Goal: Information Seeking & Learning: Learn about a topic

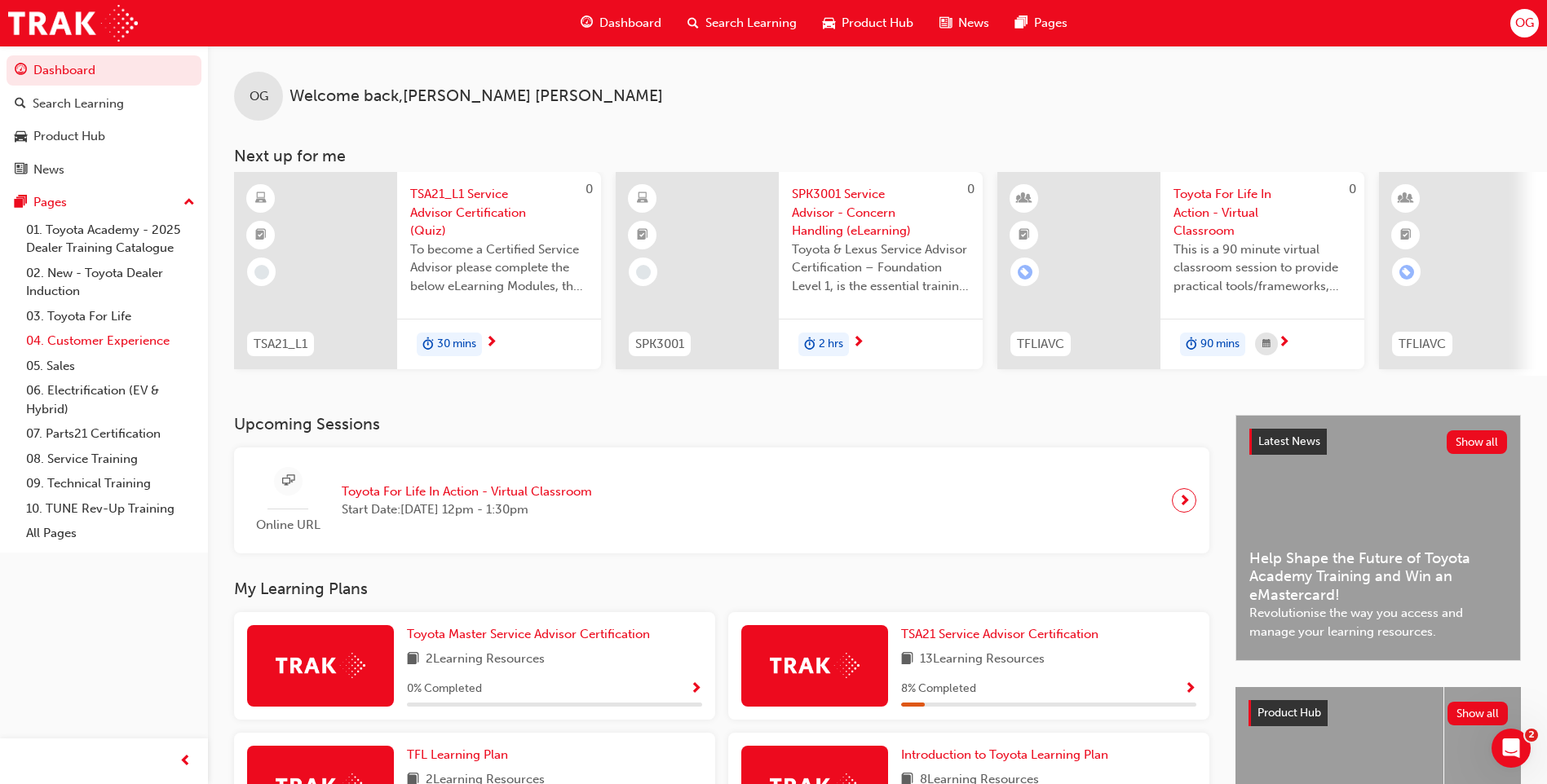
click at [78, 349] on link "04. Customer Experience" at bounding box center [110, 340] width 182 height 25
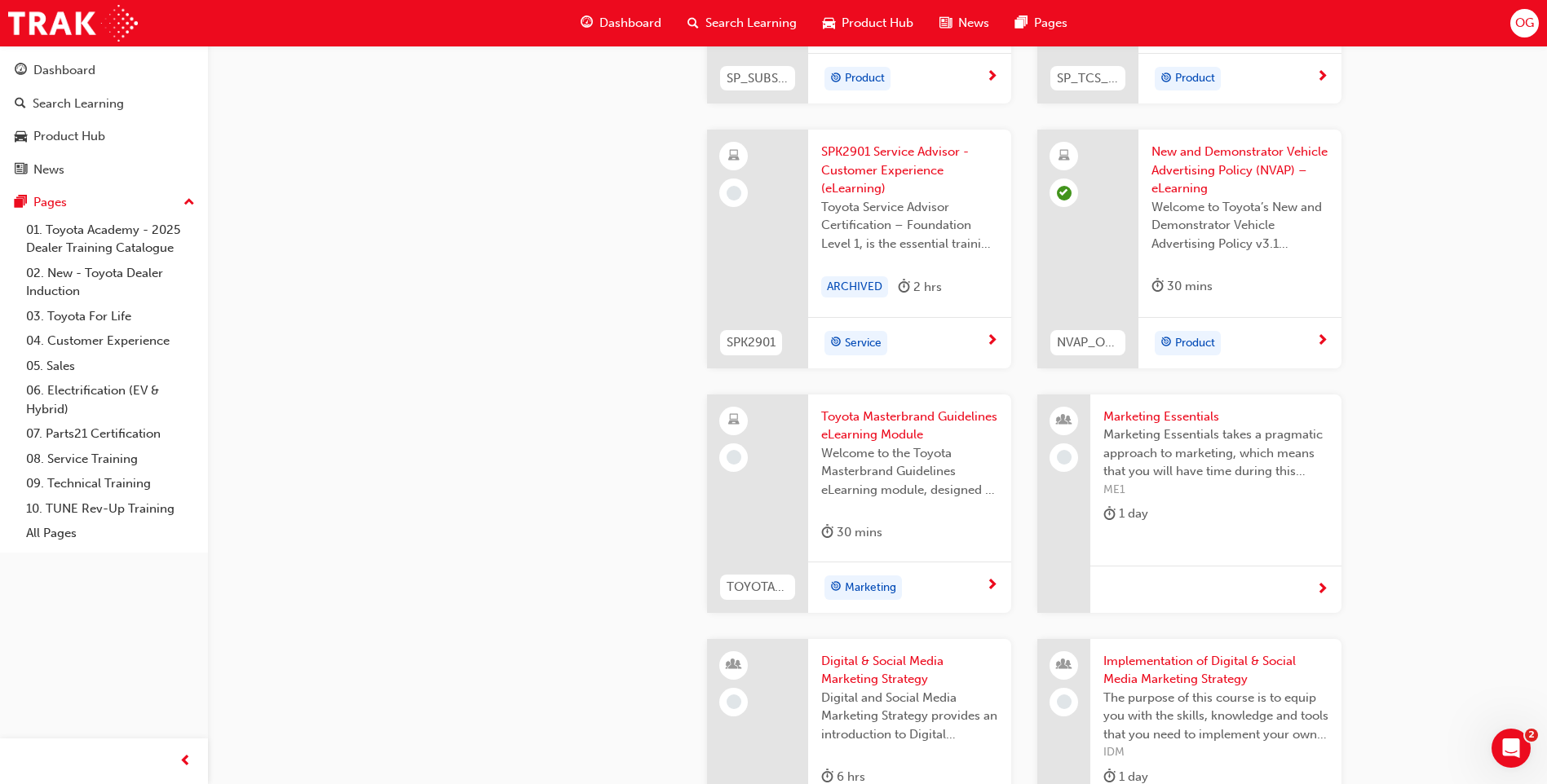
scroll to position [2766, 0]
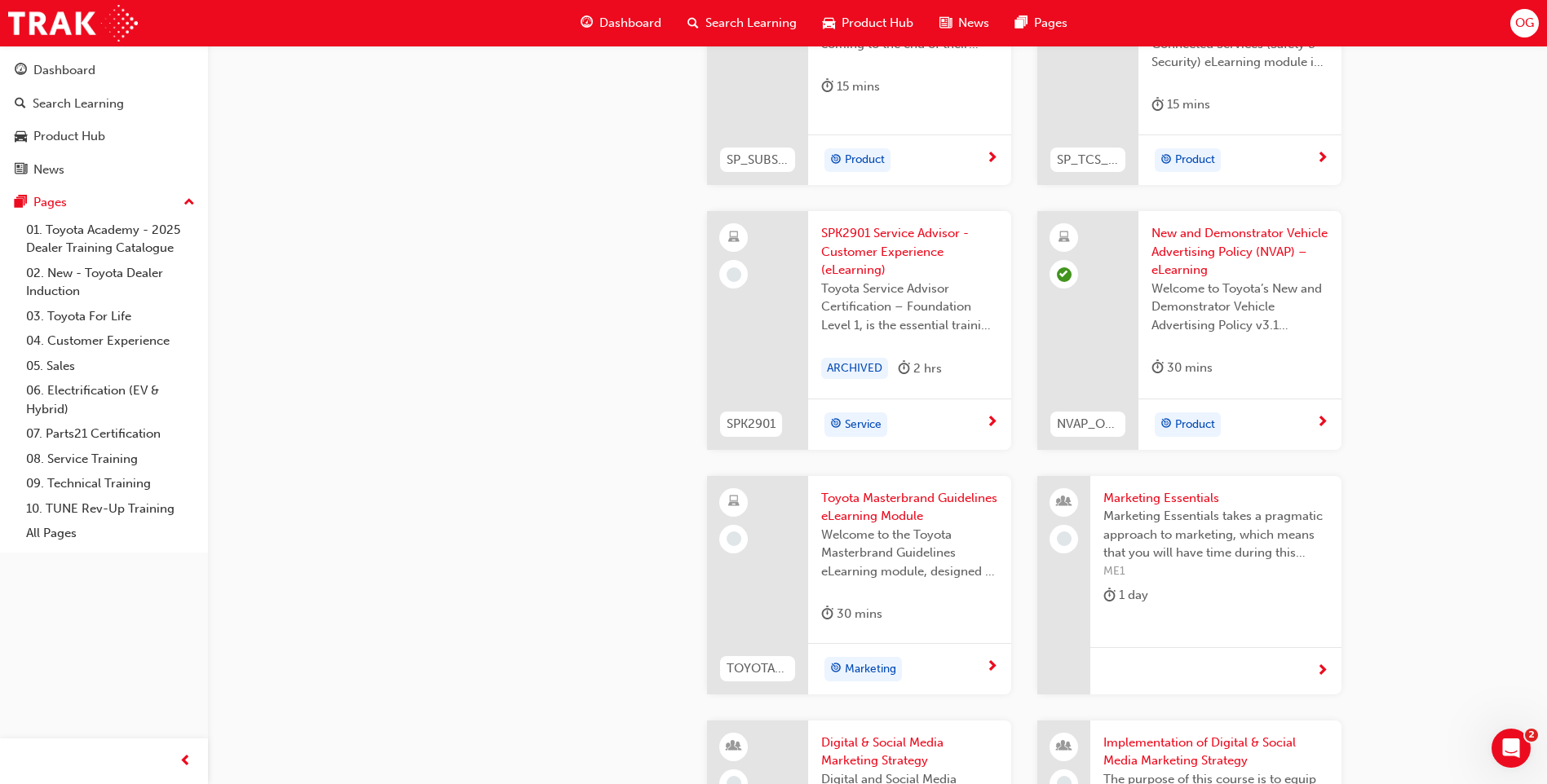
click at [860, 501] on span "Toyota Masterbrand Guidelines eLearning Module" at bounding box center [909, 508] width 177 height 37
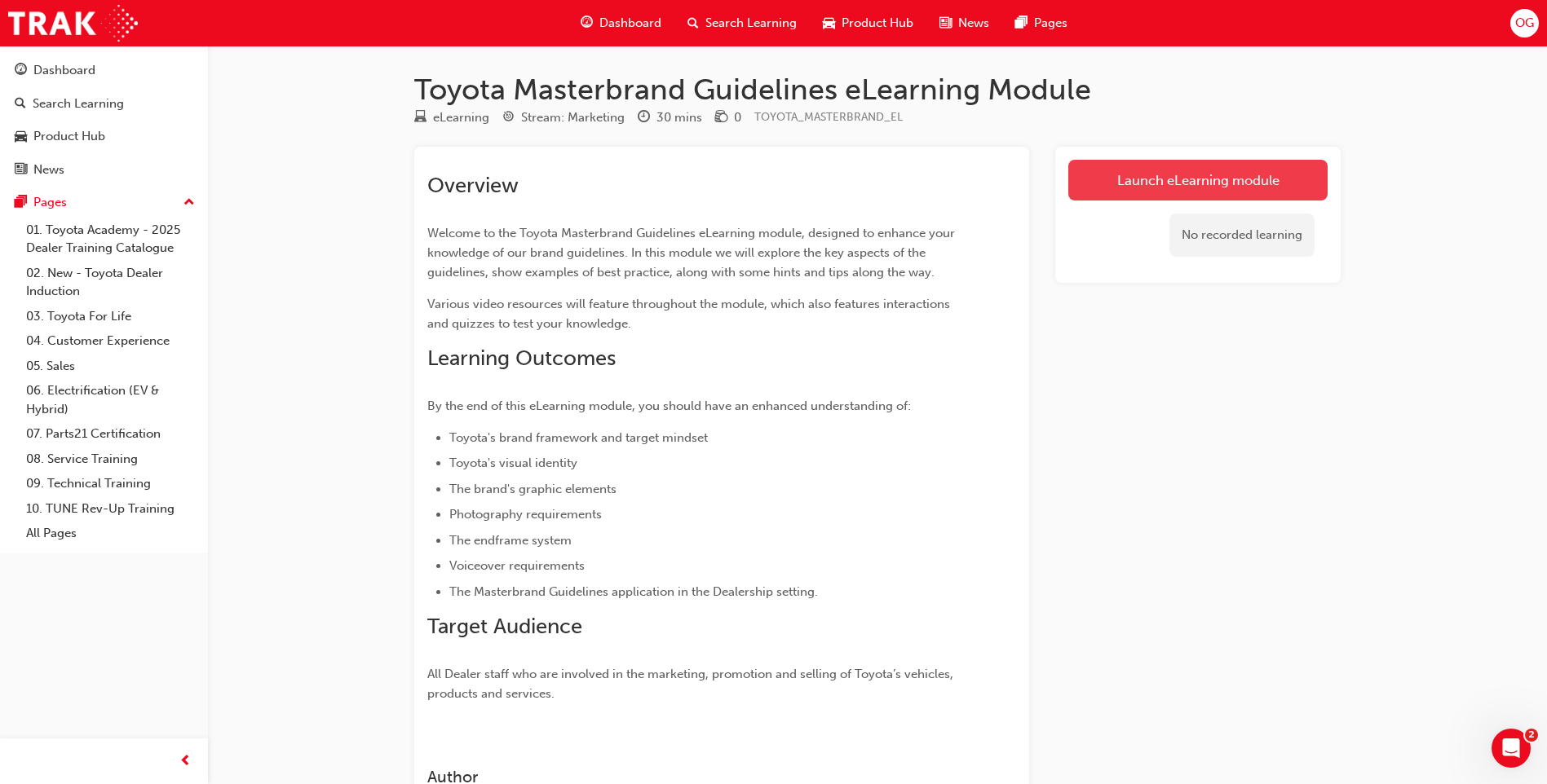
click at [1234, 168] on link "Launch eLearning module" at bounding box center [1197, 180] width 259 height 41
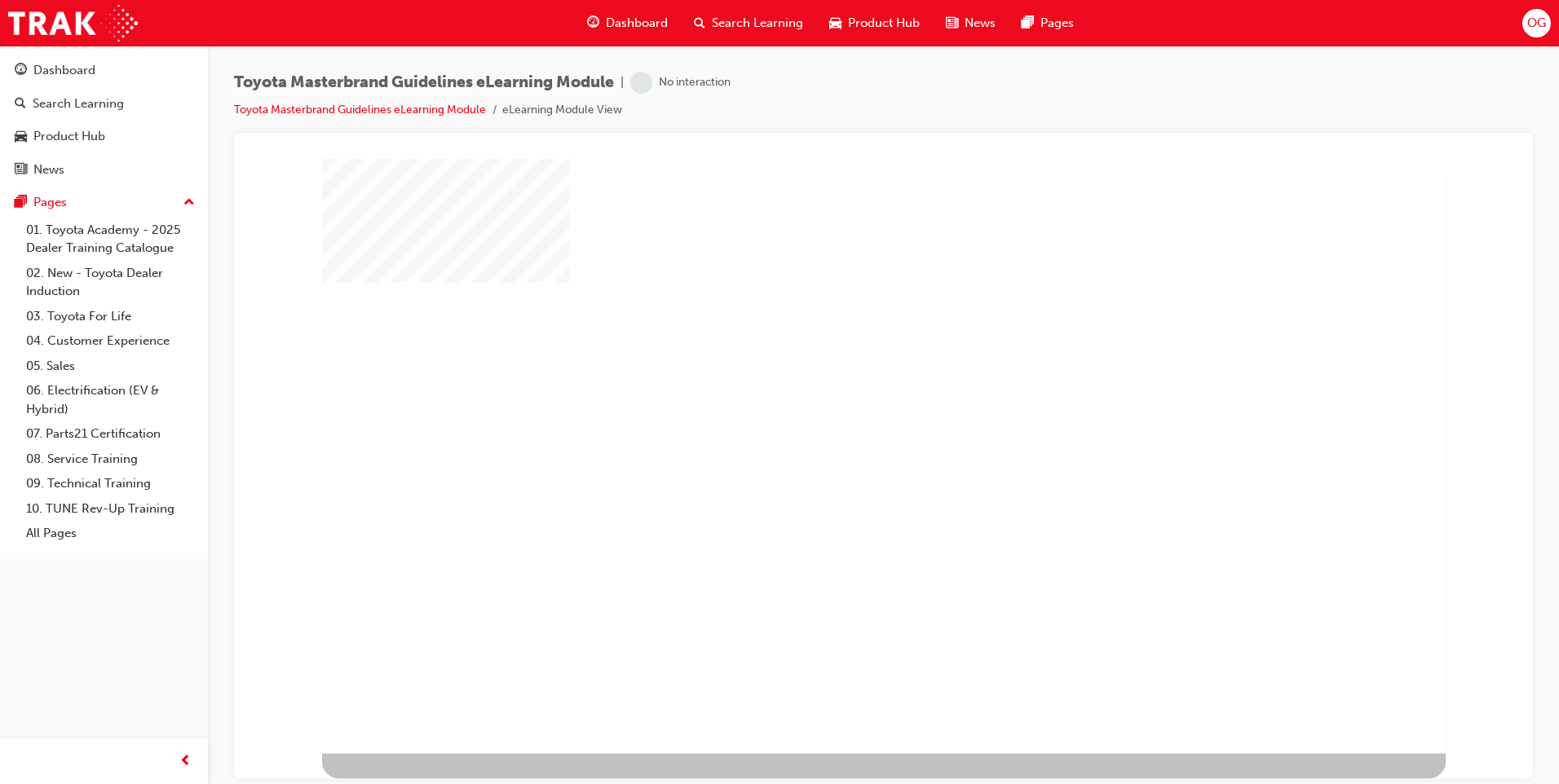
click at [836, 408] on div "play" at bounding box center [836, 408] width 0 height 0
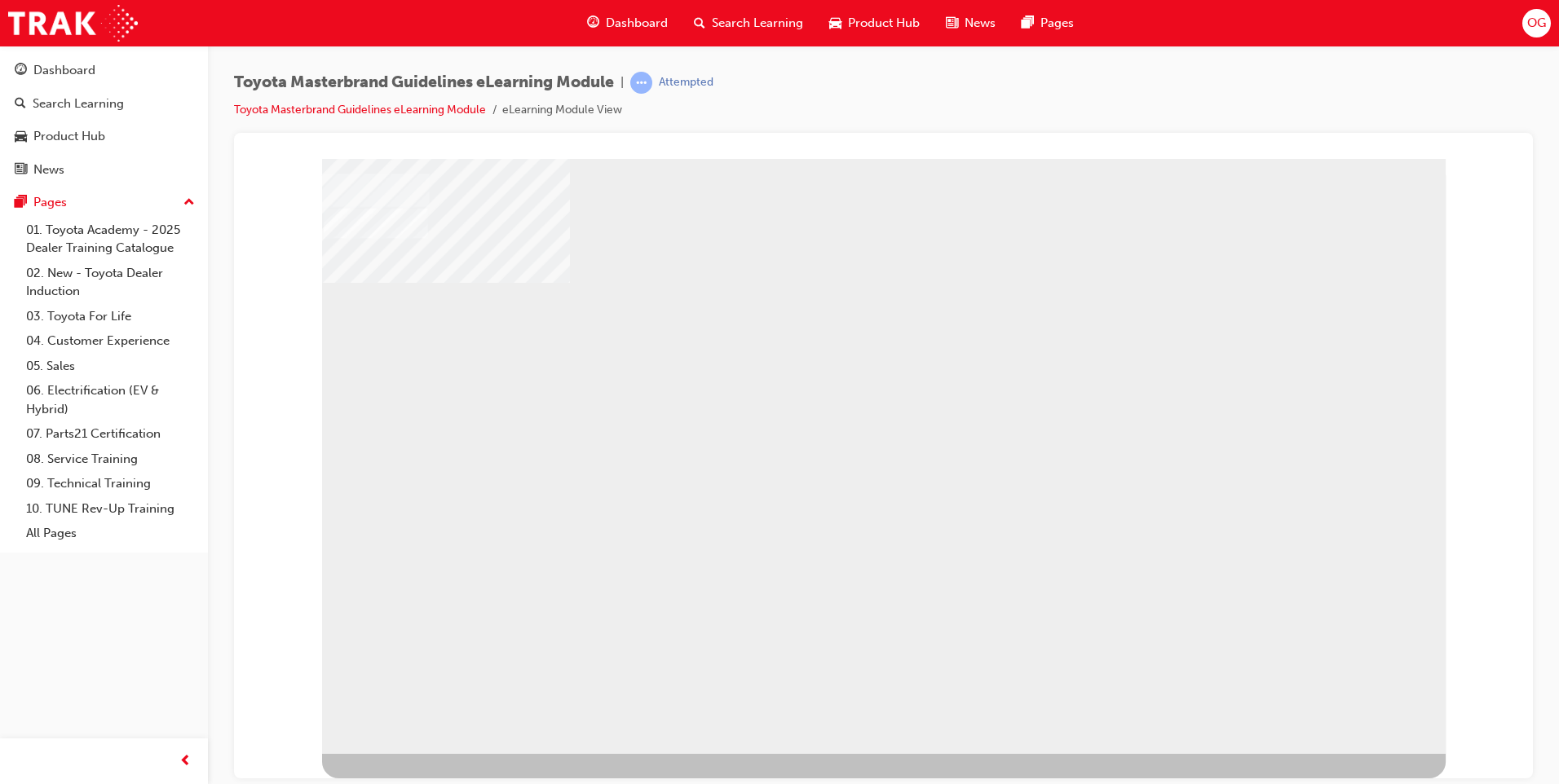
click at [426, 783] on div "NEXT Trigger this button to go to the next slide" at bounding box center [374, 798] width 104 height 30
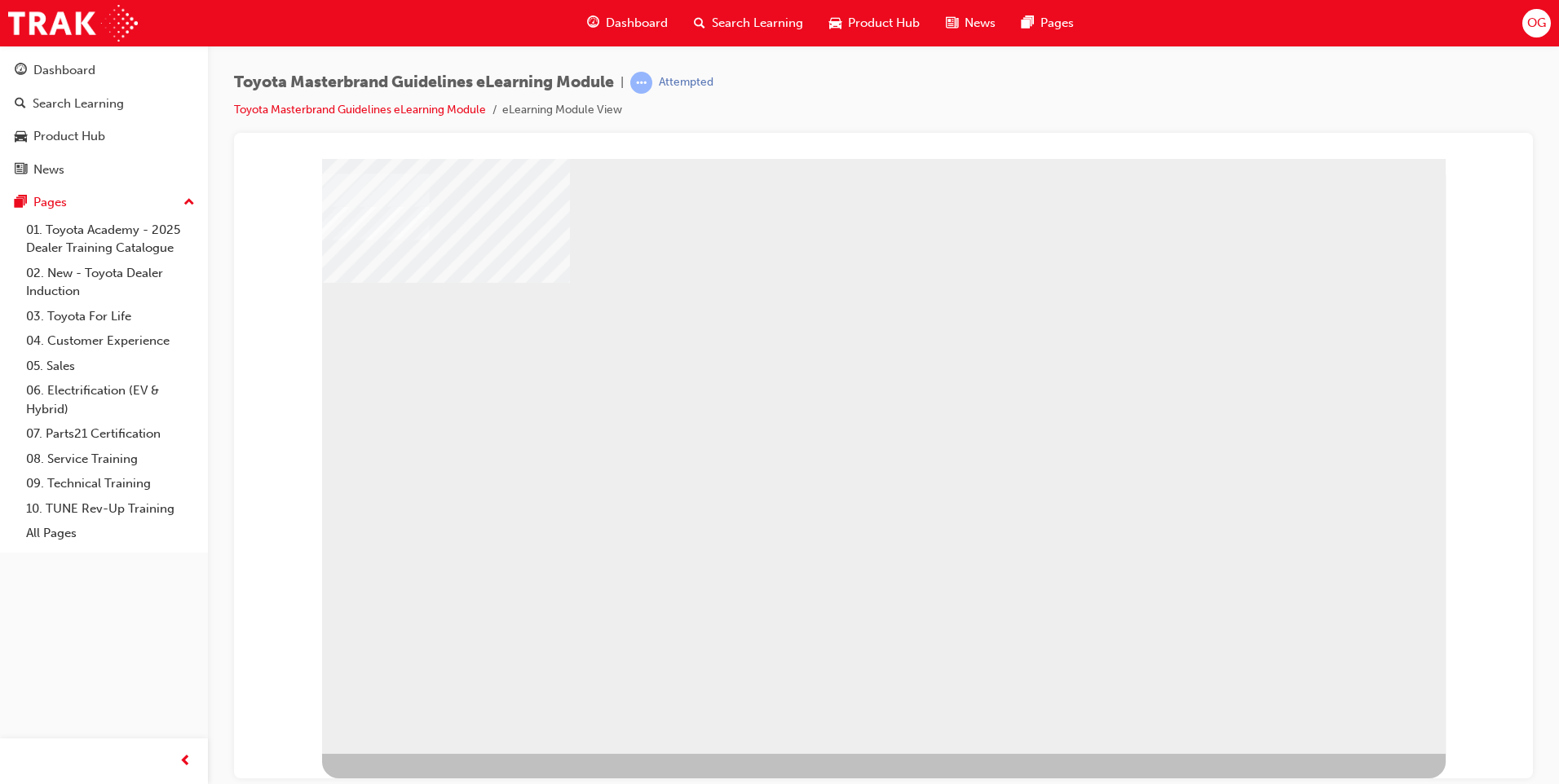
click at [426, 783] on div "NEXT Trigger this button to go to the next slide" at bounding box center [374, 798] width 104 height 30
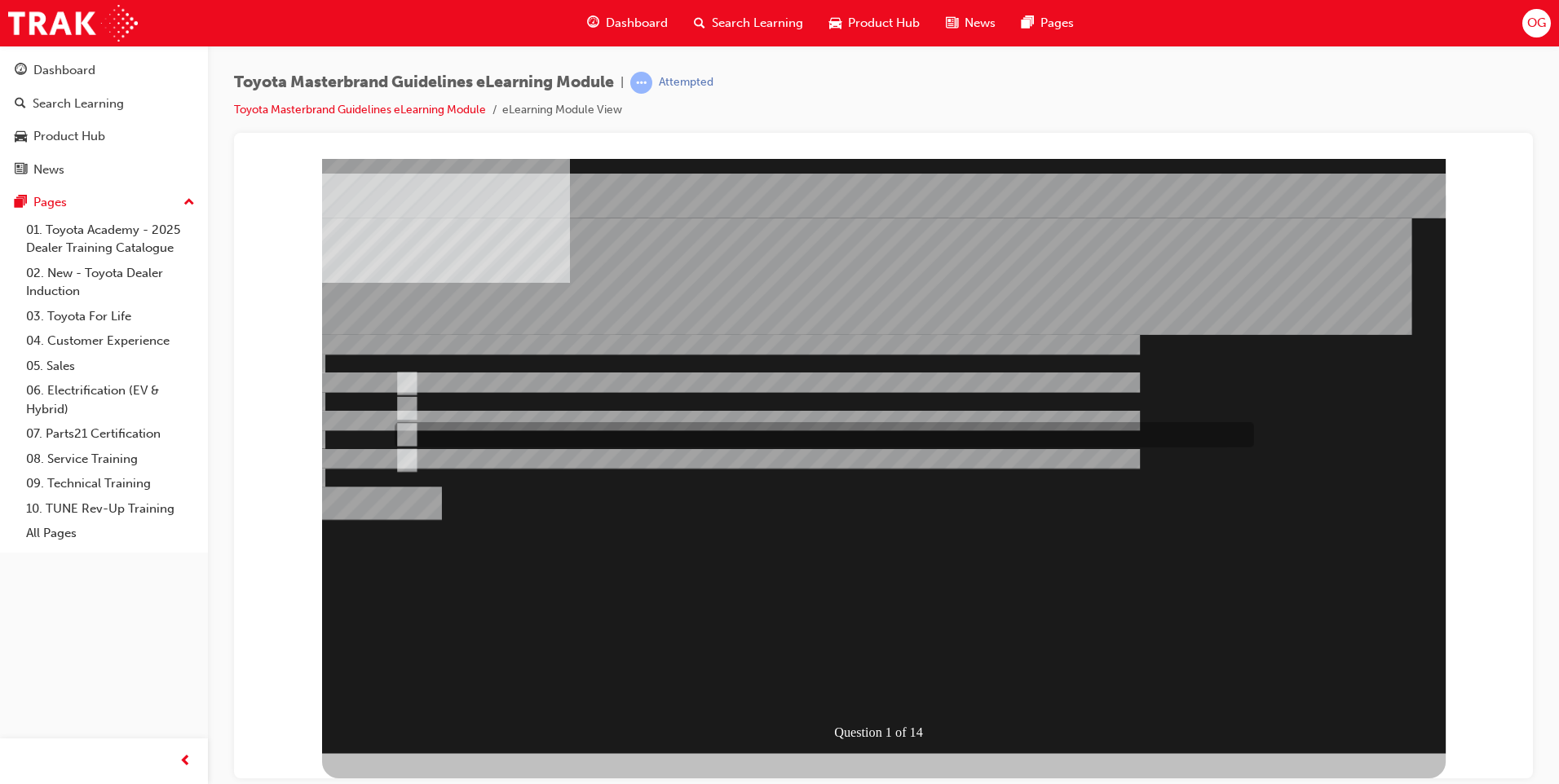
radio input "true"
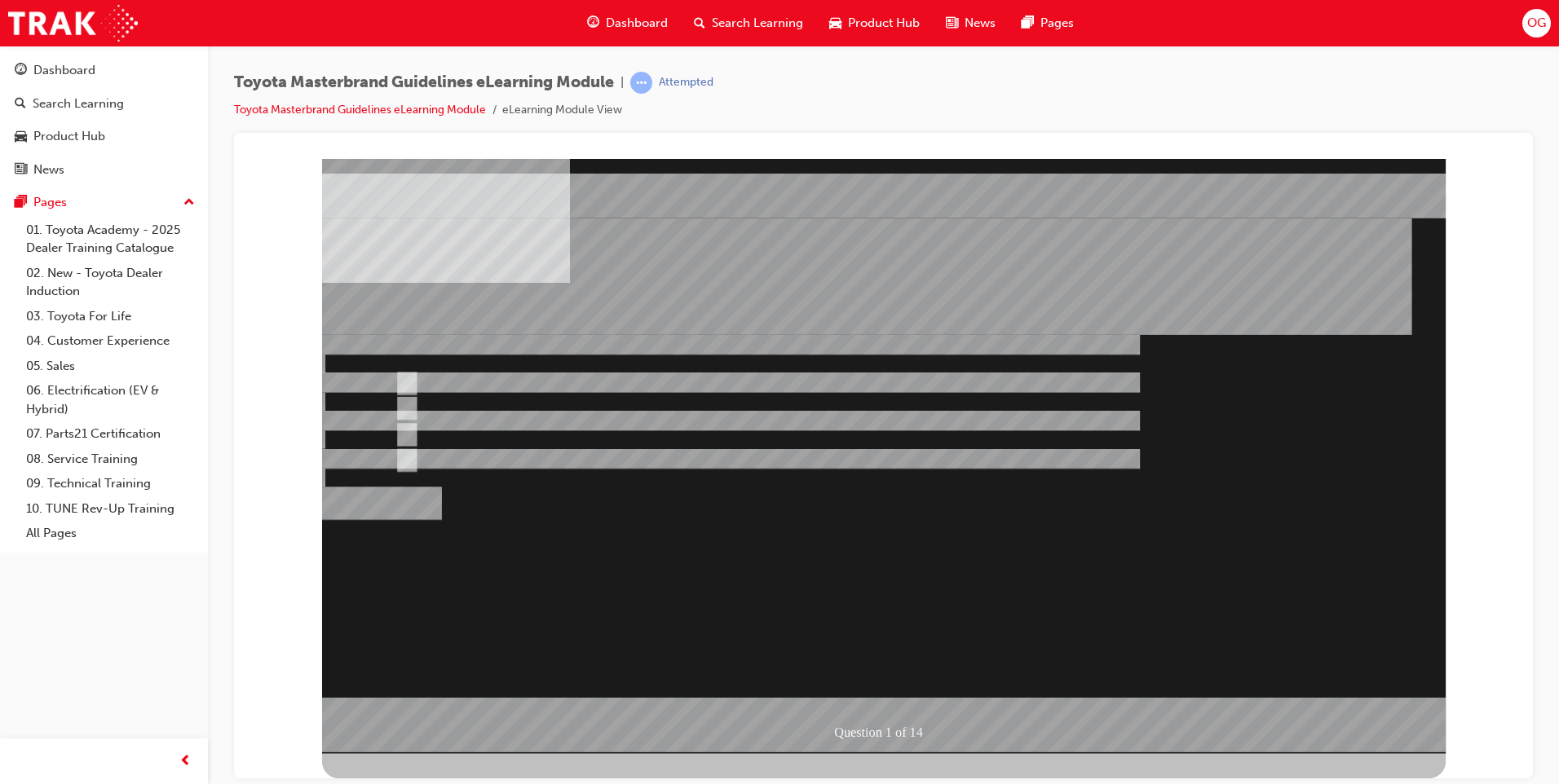
click at [419, 407] on div at bounding box center [883, 456] width 1123 height 595
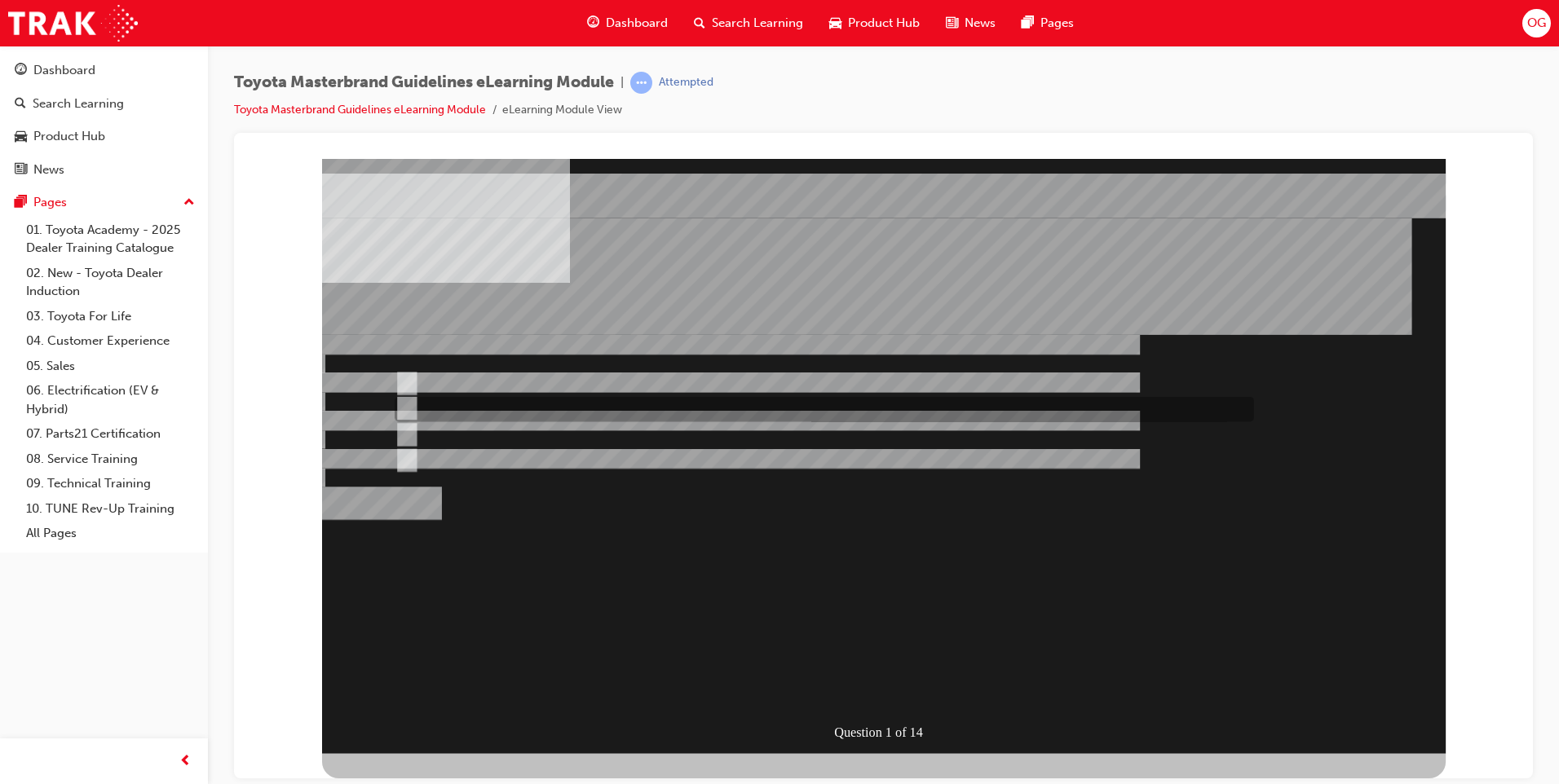
radio input "true"
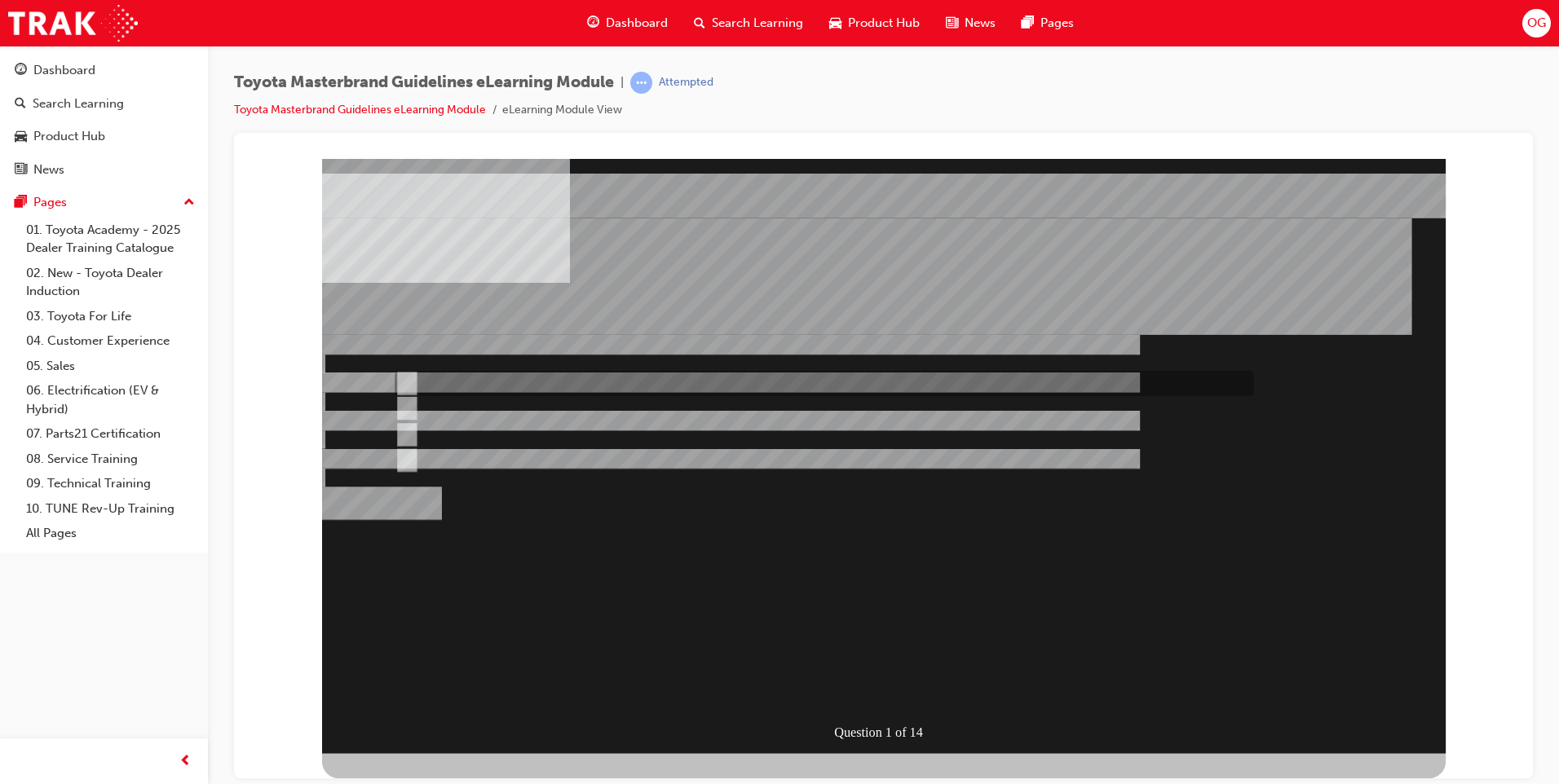
radio input "true"
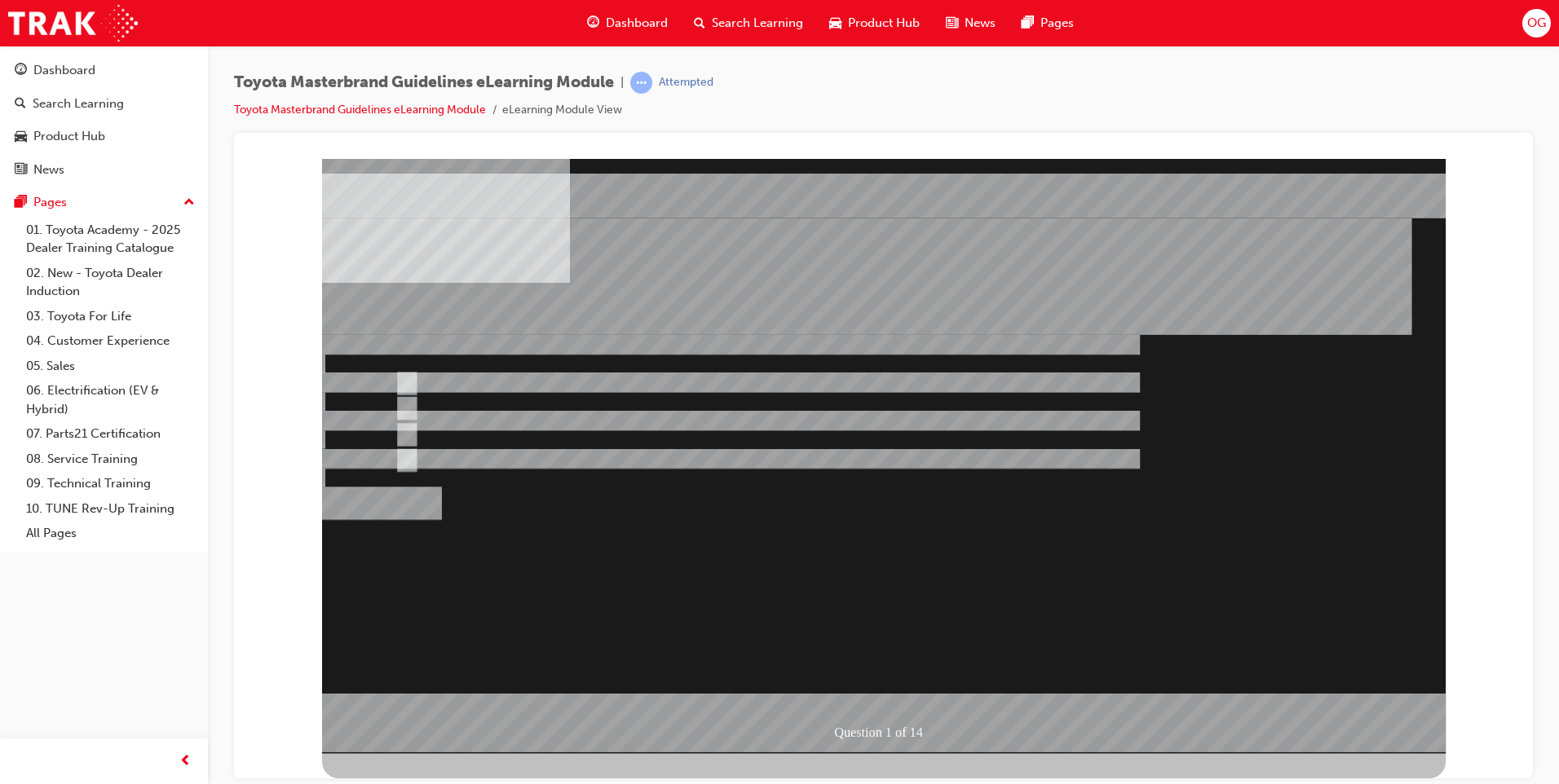
click at [849, 640] on div at bounding box center [883, 456] width 1123 height 595
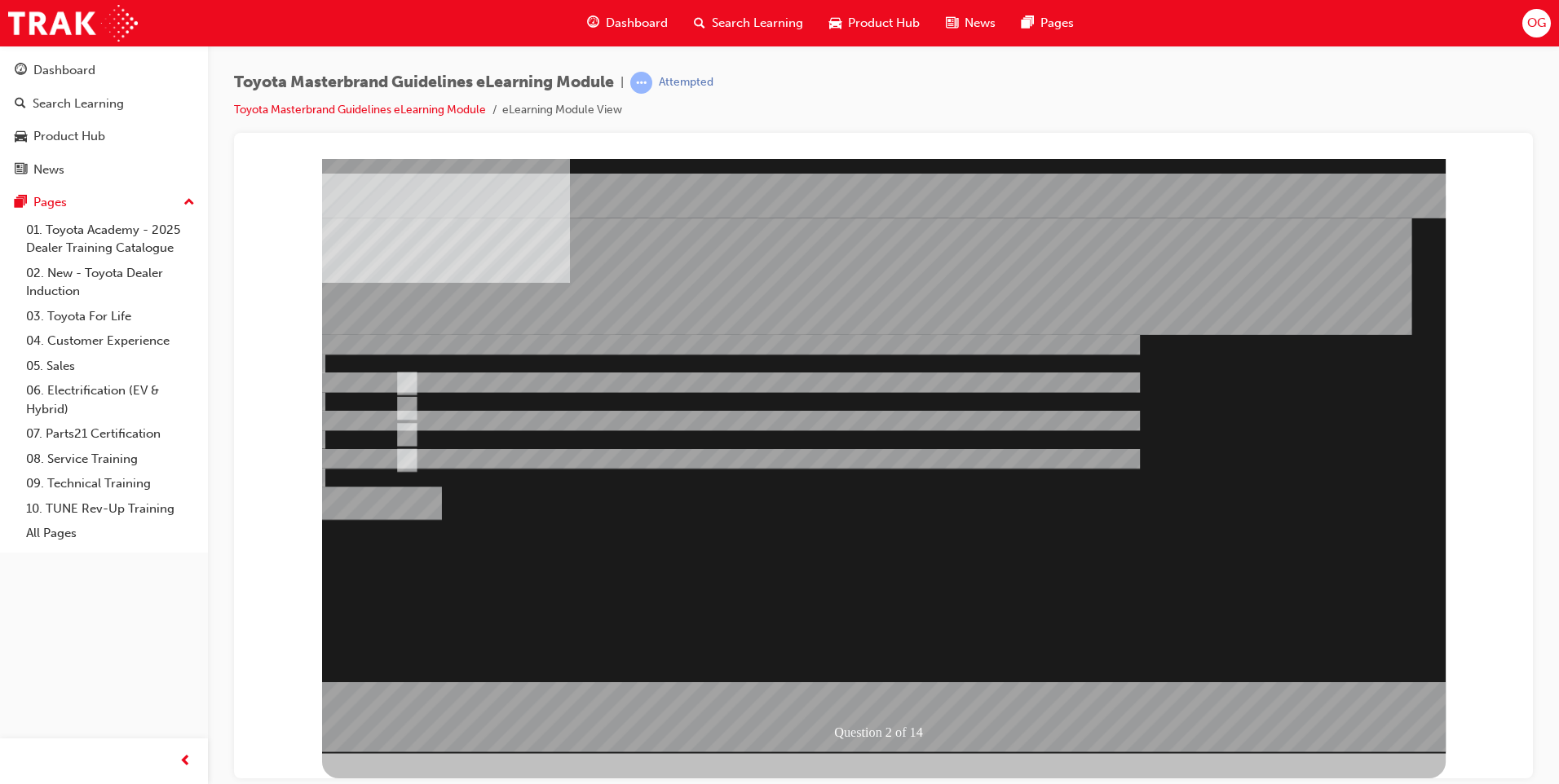
click at [402, 398] on div at bounding box center [883, 456] width 1123 height 595
radio input "true"
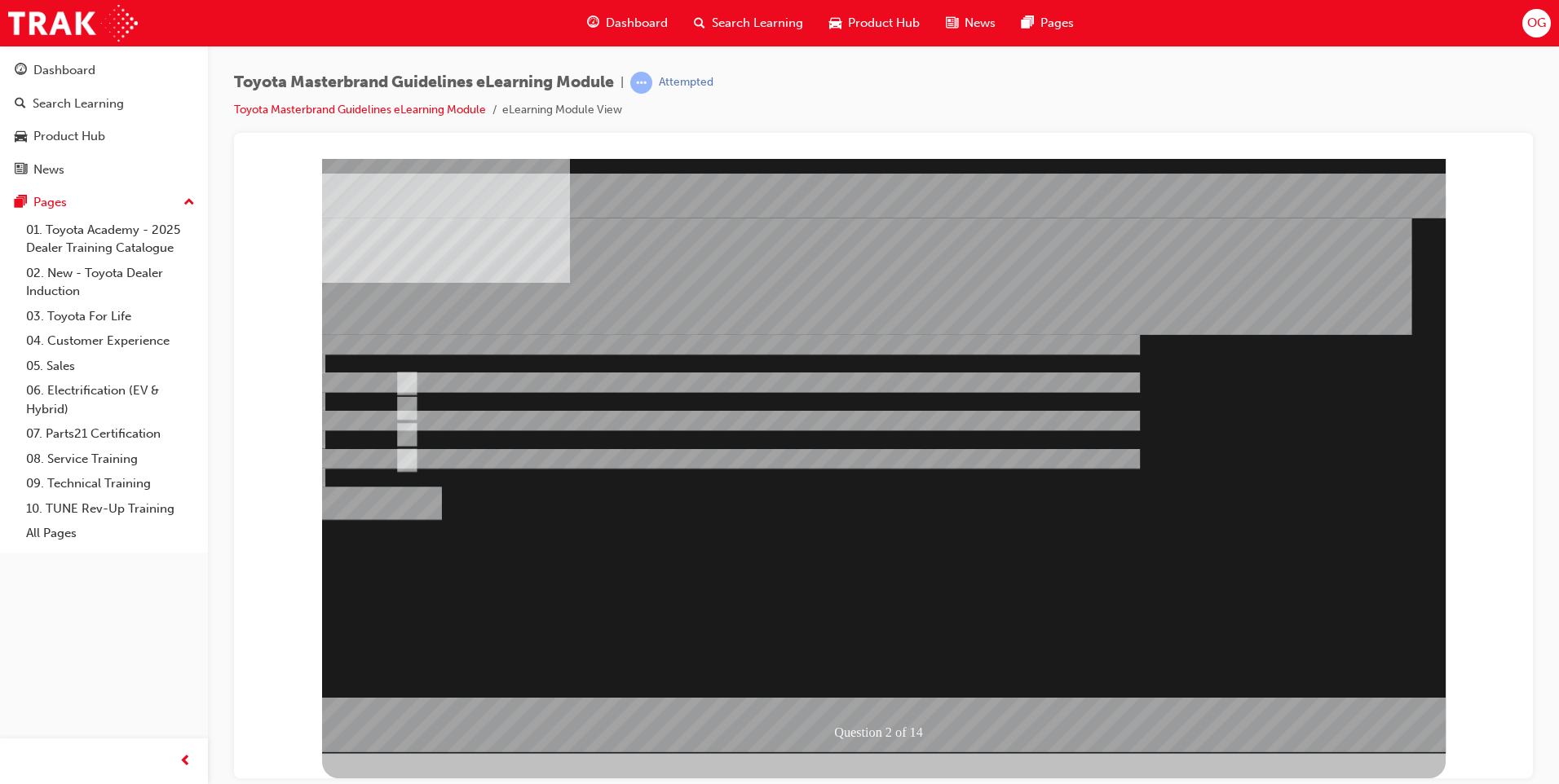
click at [404, 374] on div at bounding box center [883, 456] width 1123 height 595
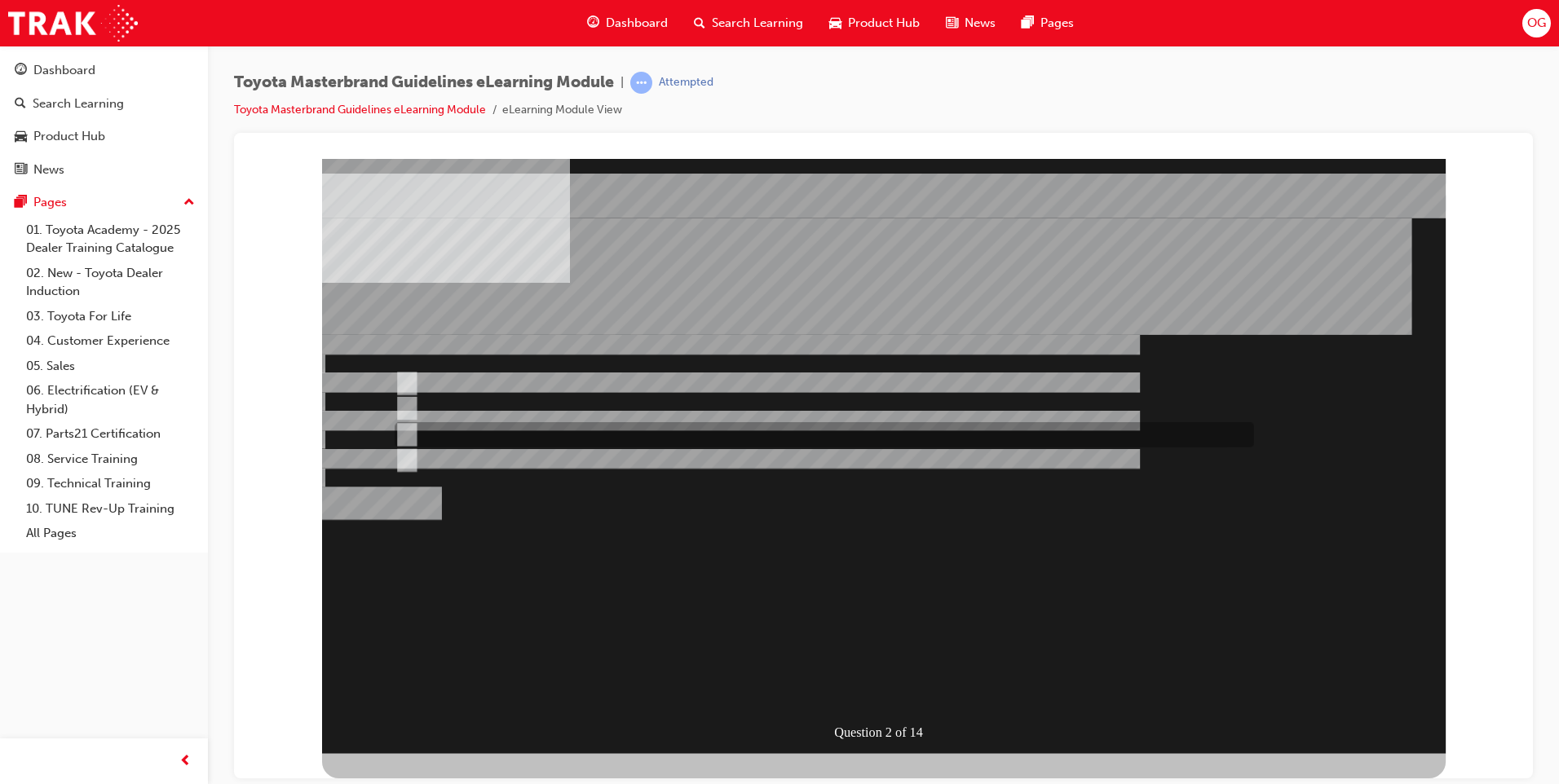
radio input "false"
radio input "true"
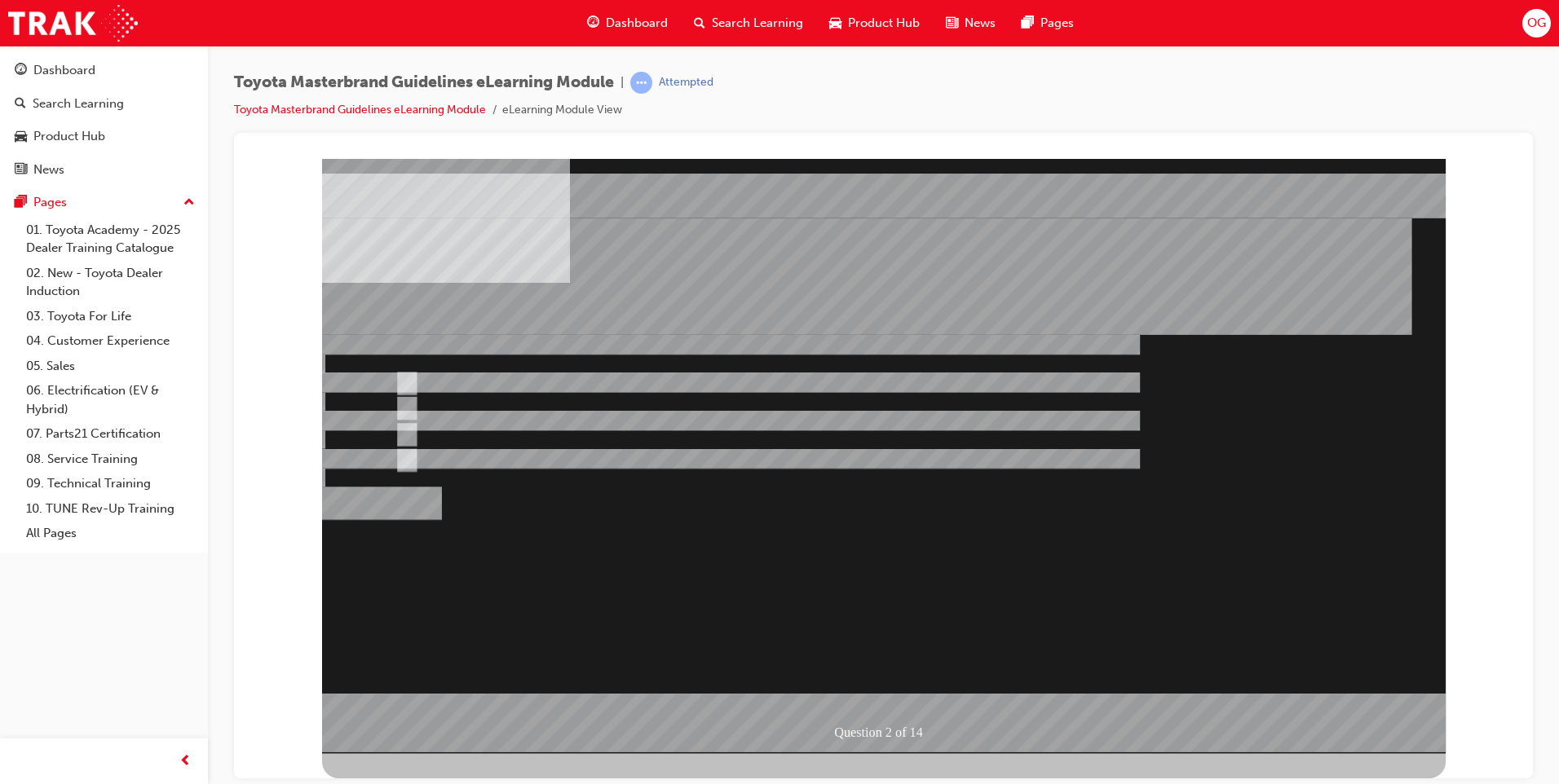
click at [866, 681] on div at bounding box center [883, 456] width 1123 height 595
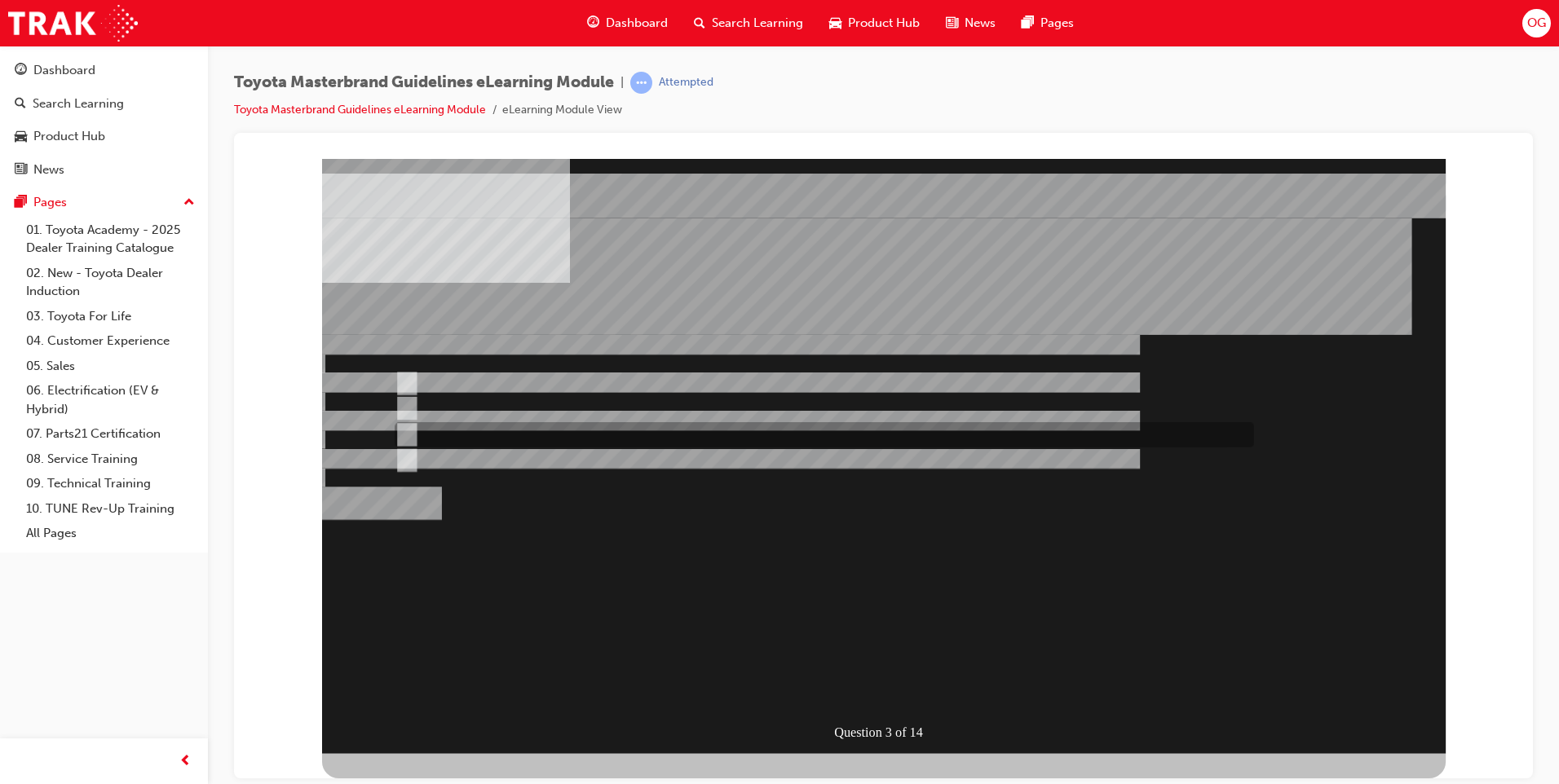
radio input "true"
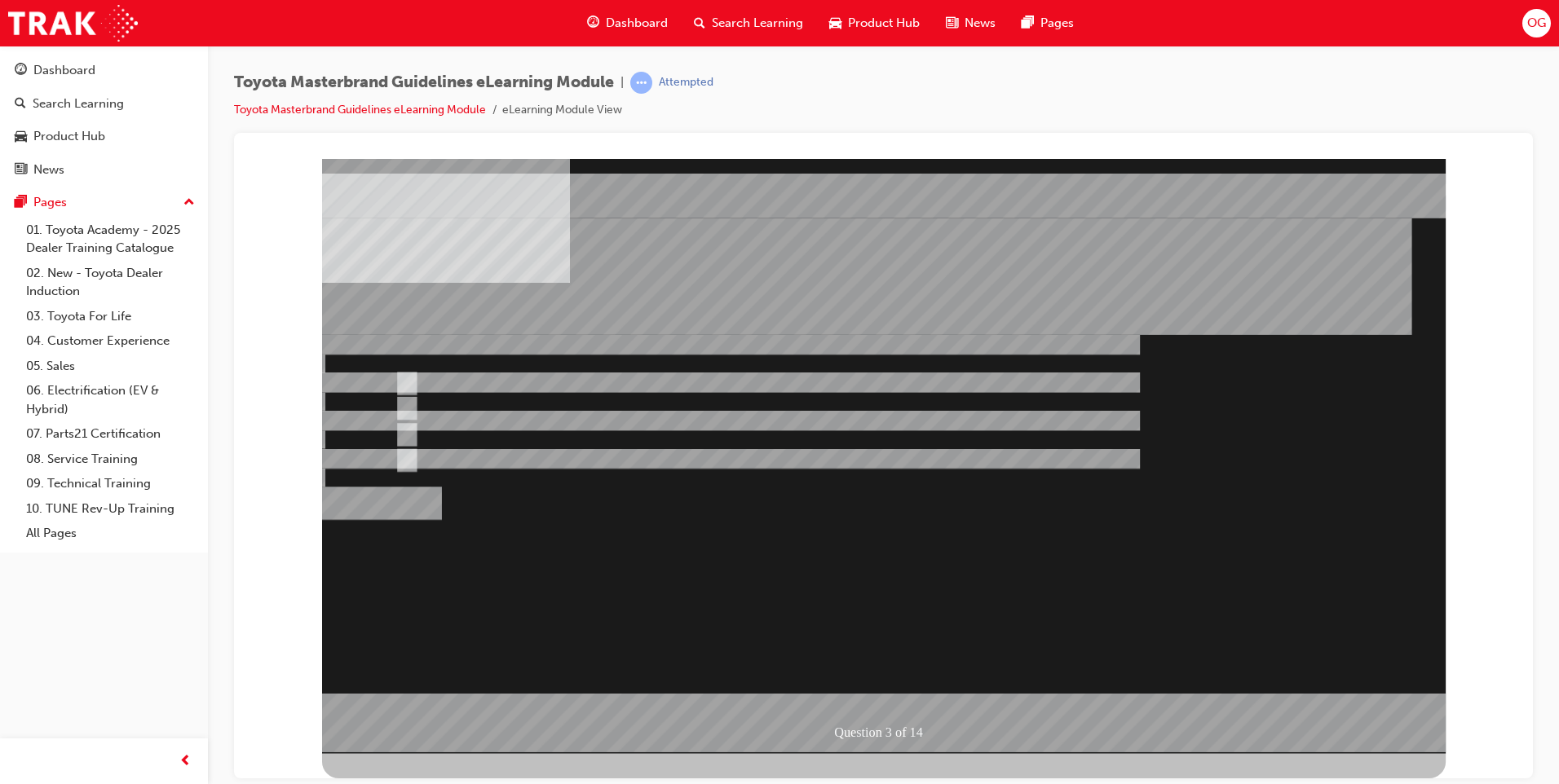
click at [892, 694] on div at bounding box center [883, 456] width 1123 height 595
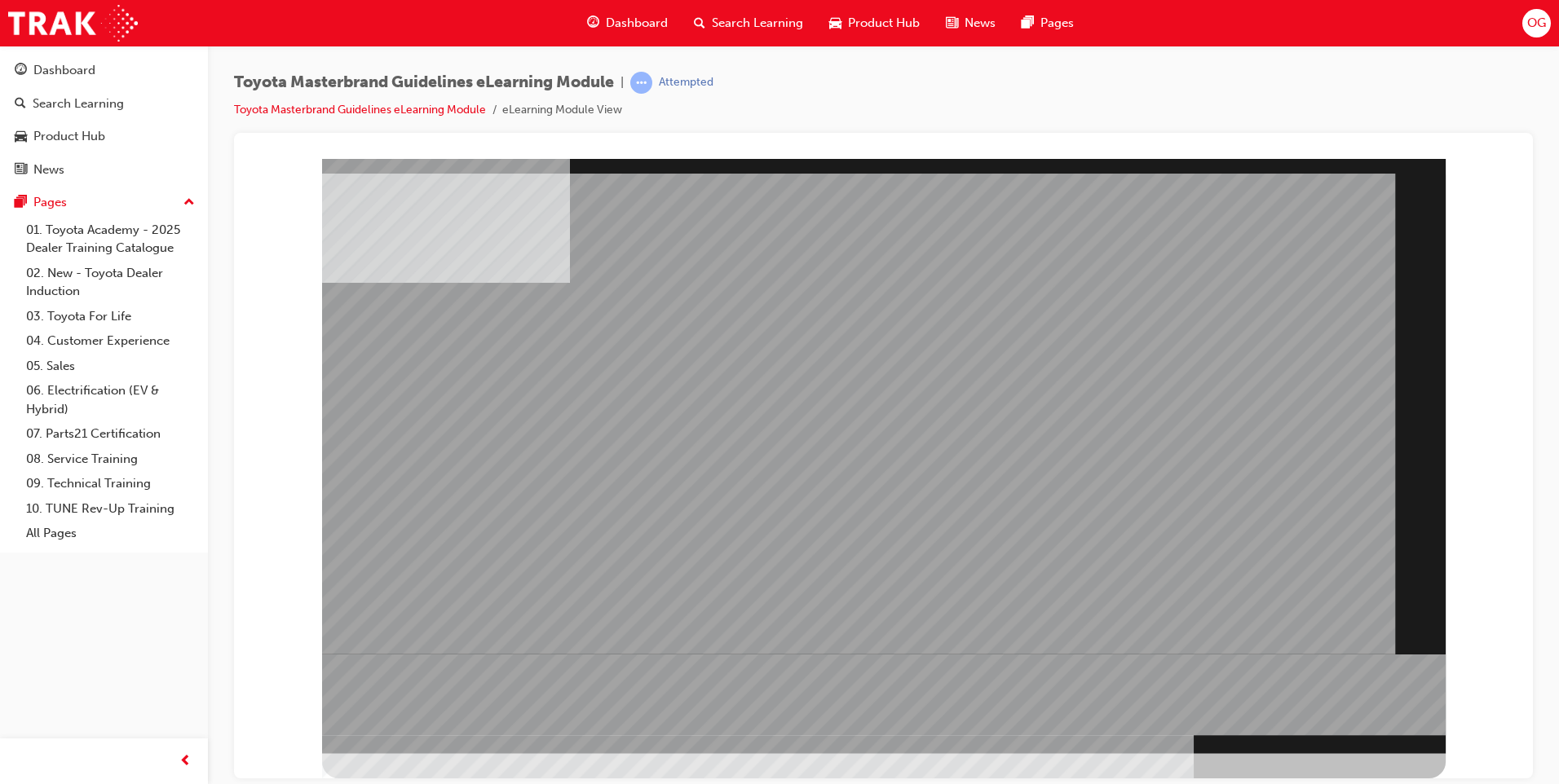
drag, startPoint x: 1241, startPoint y: 770, endPoint x: 1080, endPoint y: 539, distance: 281.6
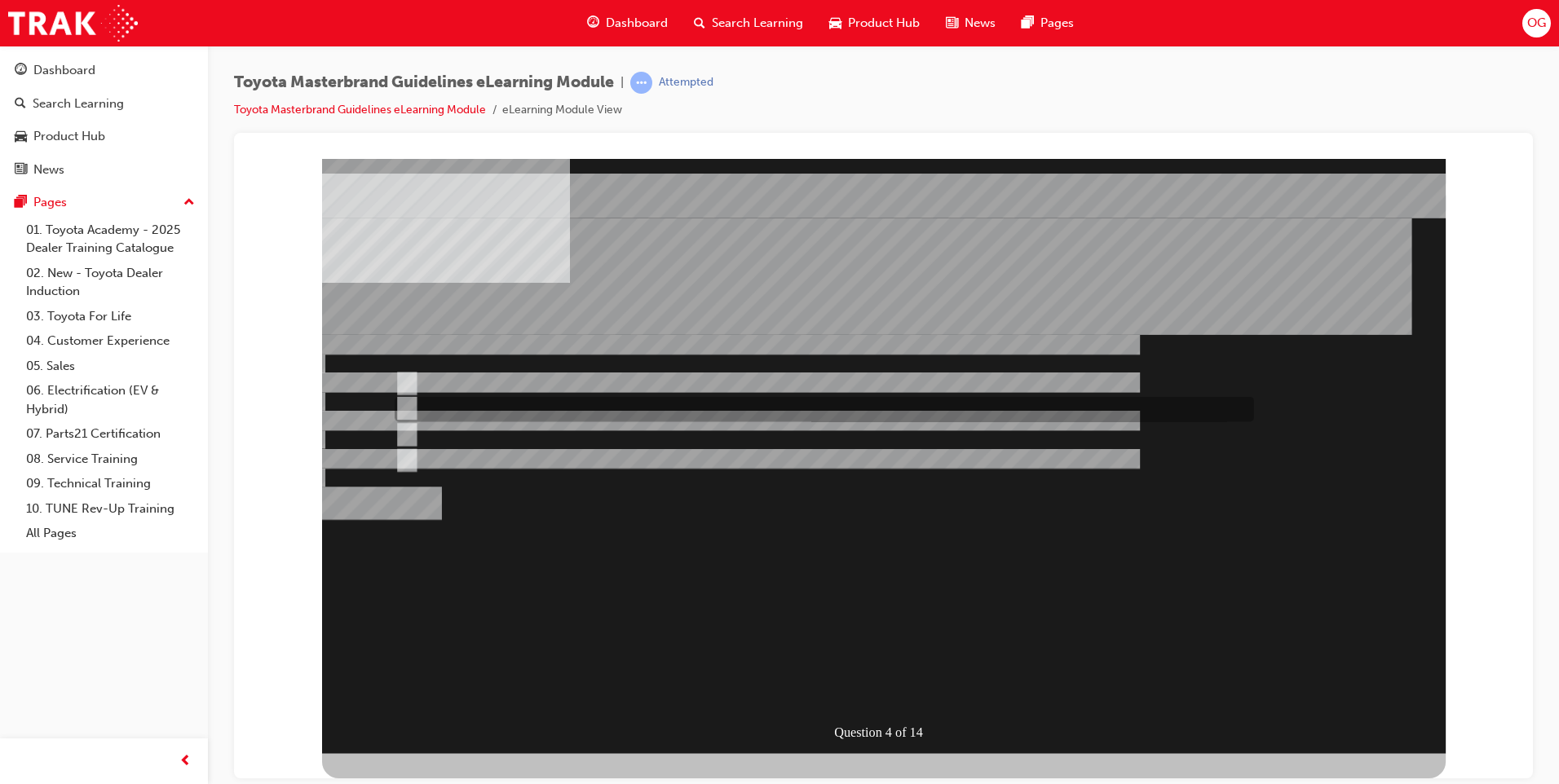
radio input "true"
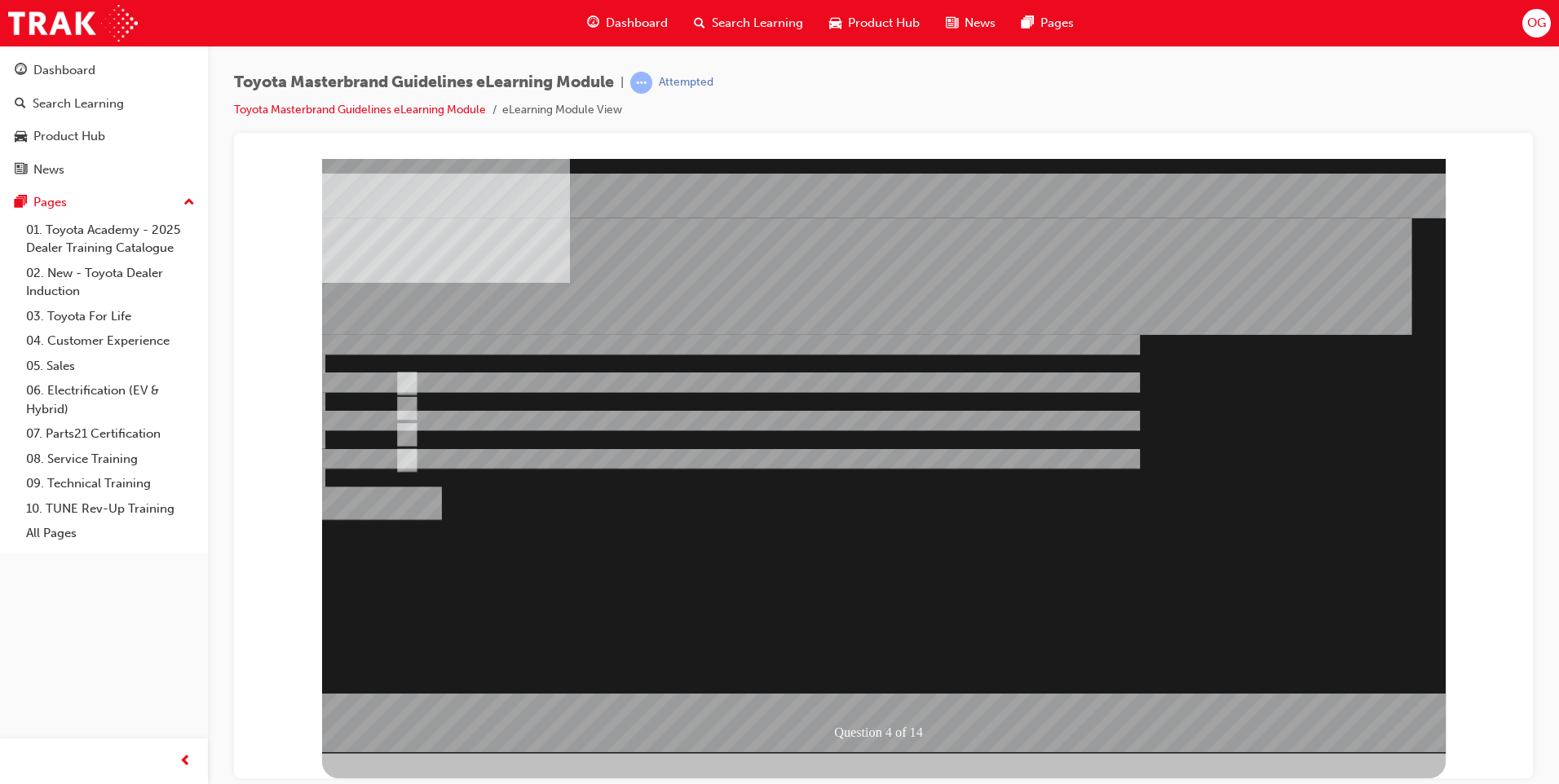
click at [840, 693] on div at bounding box center [883, 456] width 1123 height 595
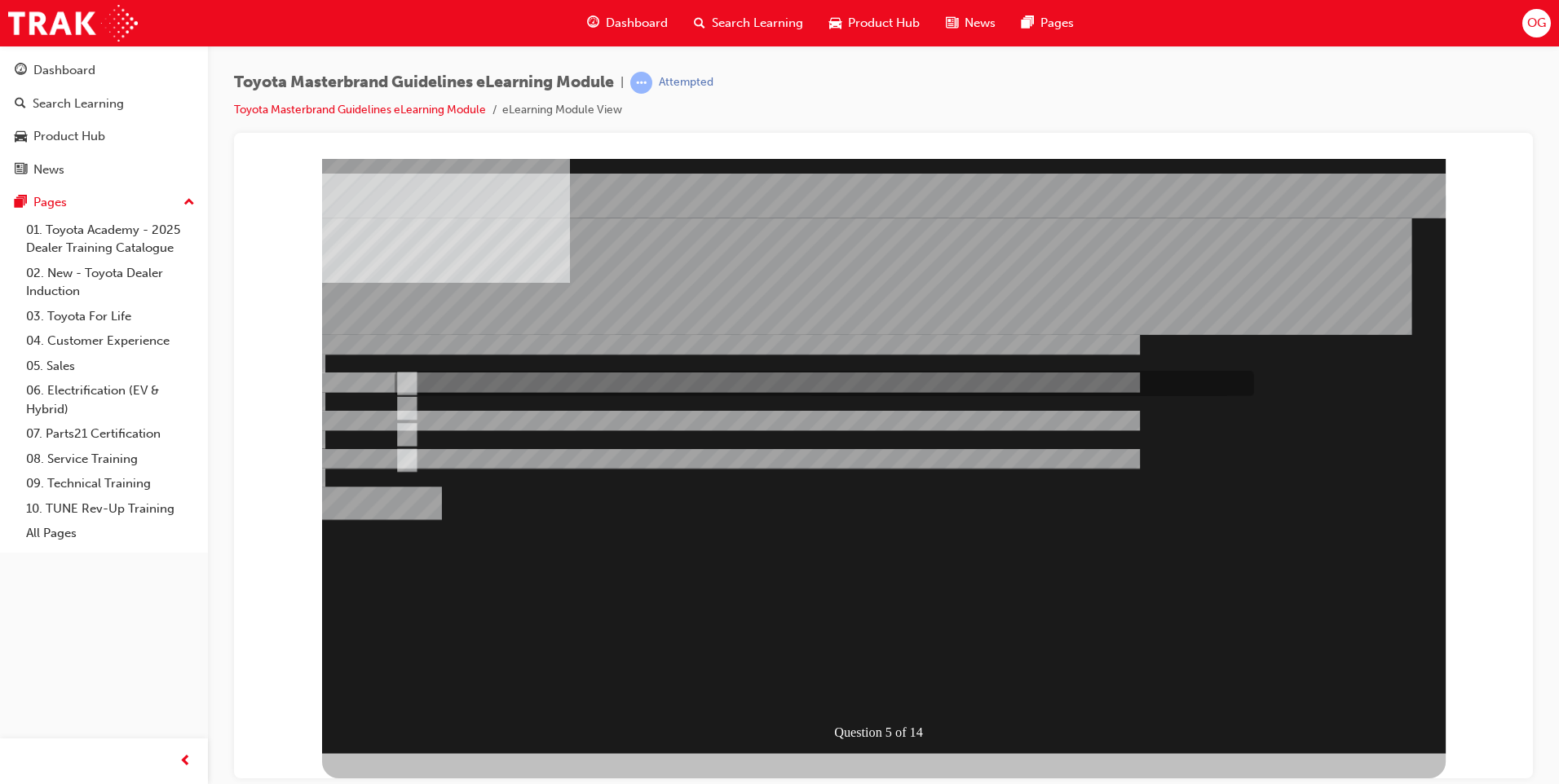
radio input "true"
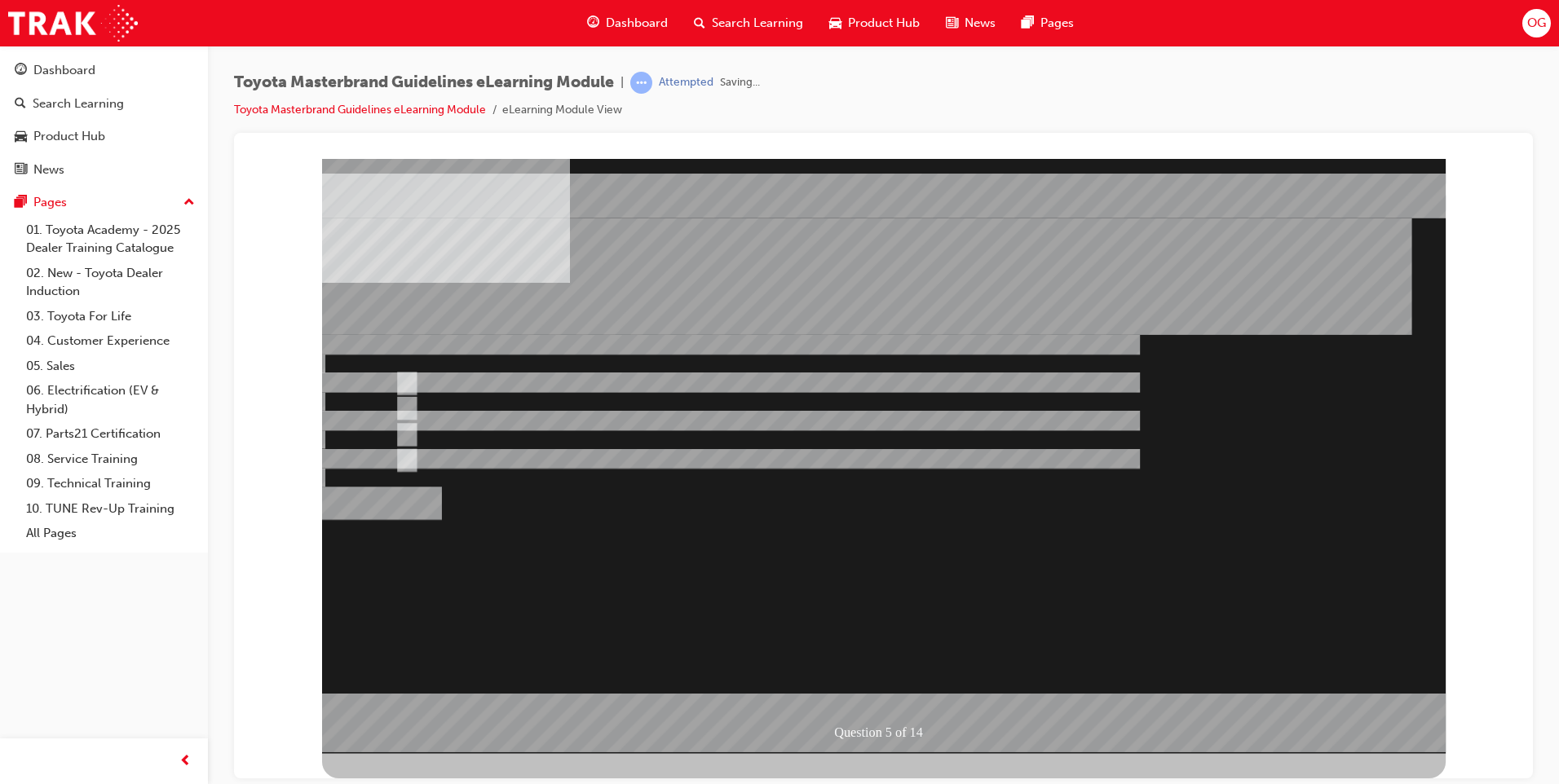
click at [860, 695] on div at bounding box center [883, 456] width 1123 height 595
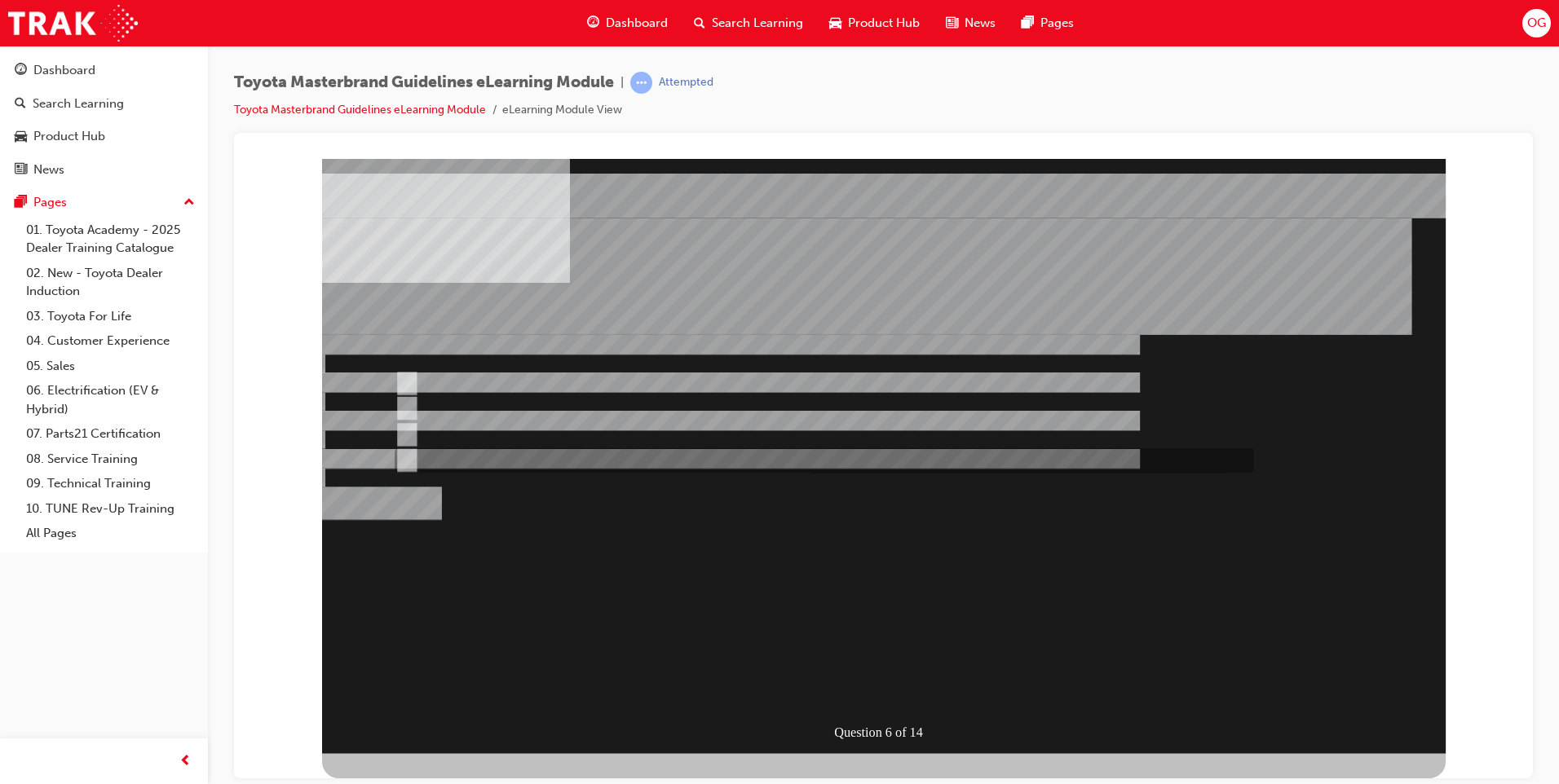
radio input "true"
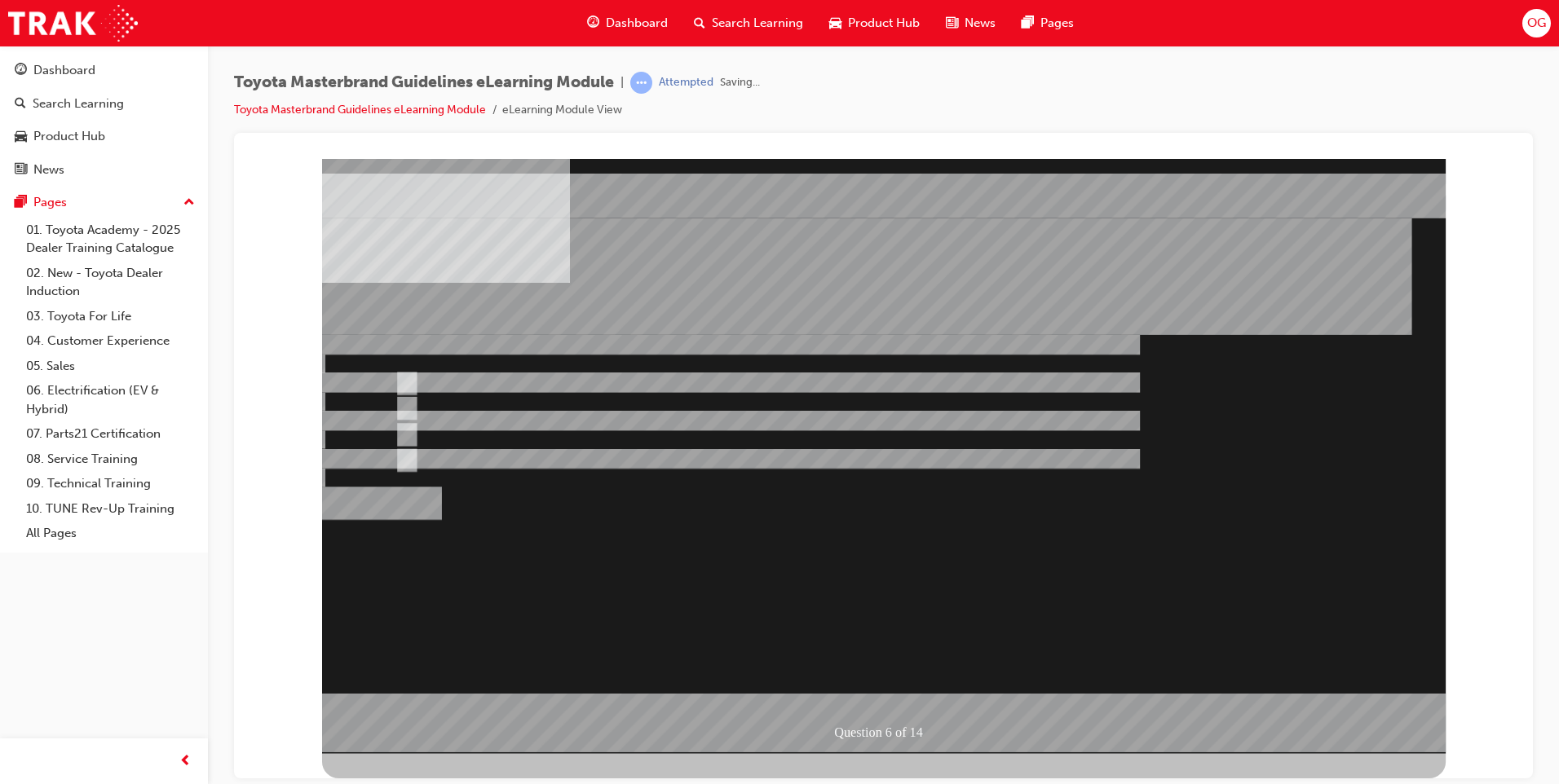
click at [850, 692] on div at bounding box center [883, 456] width 1123 height 595
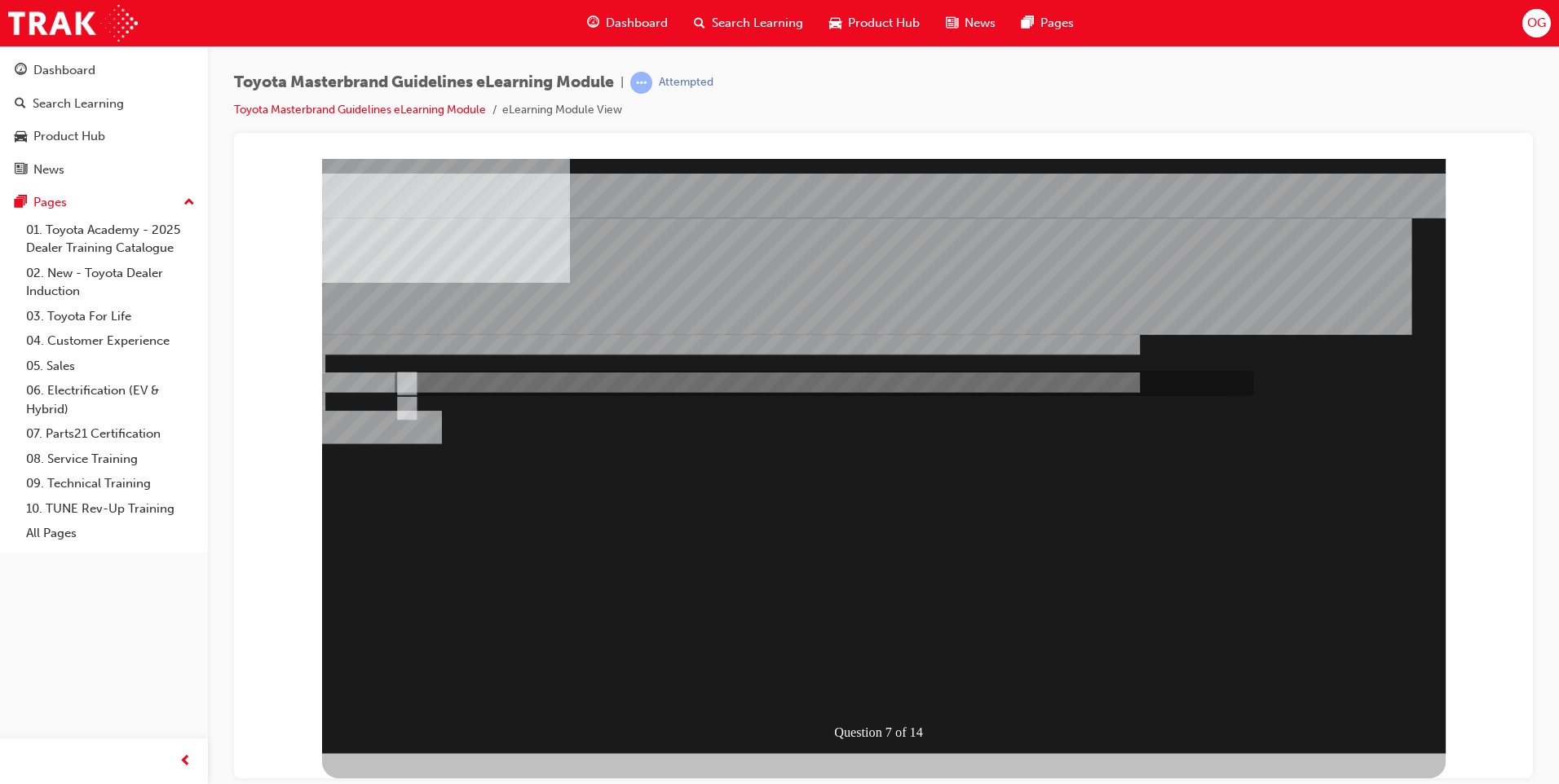
radio input "true"
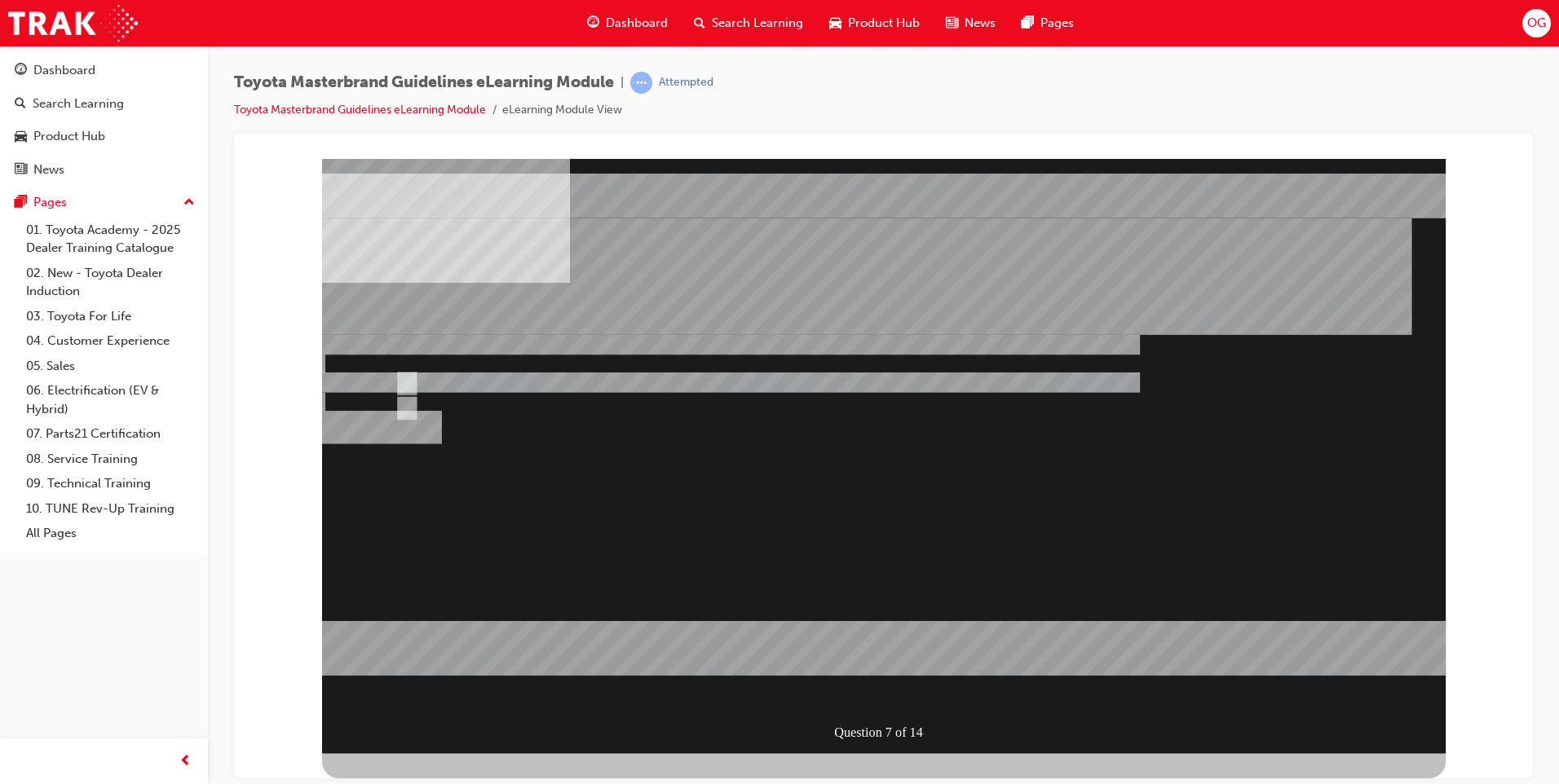
click at [452, 400] on div at bounding box center [883, 456] width 1123 height 595
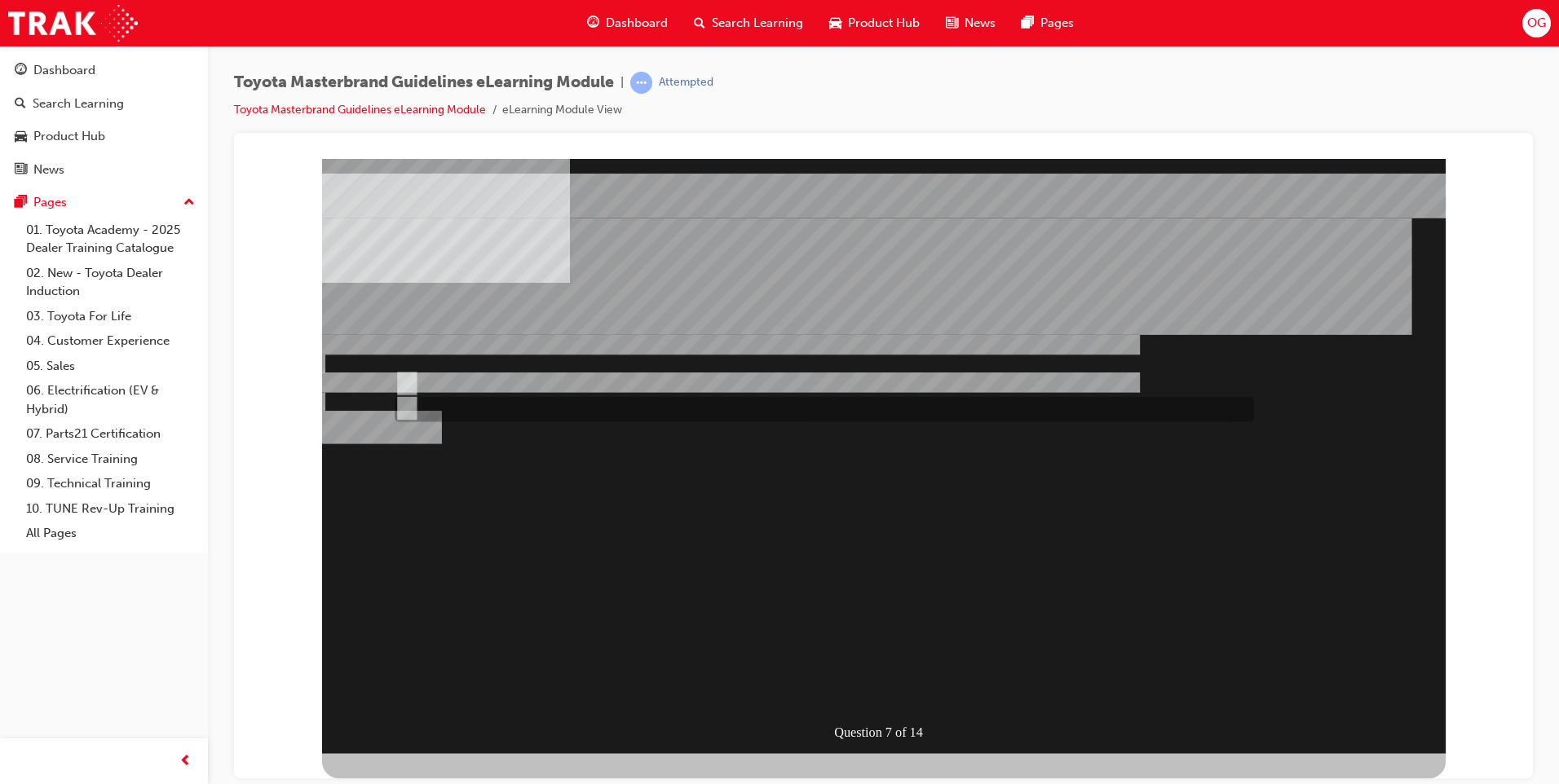
radio input "true"
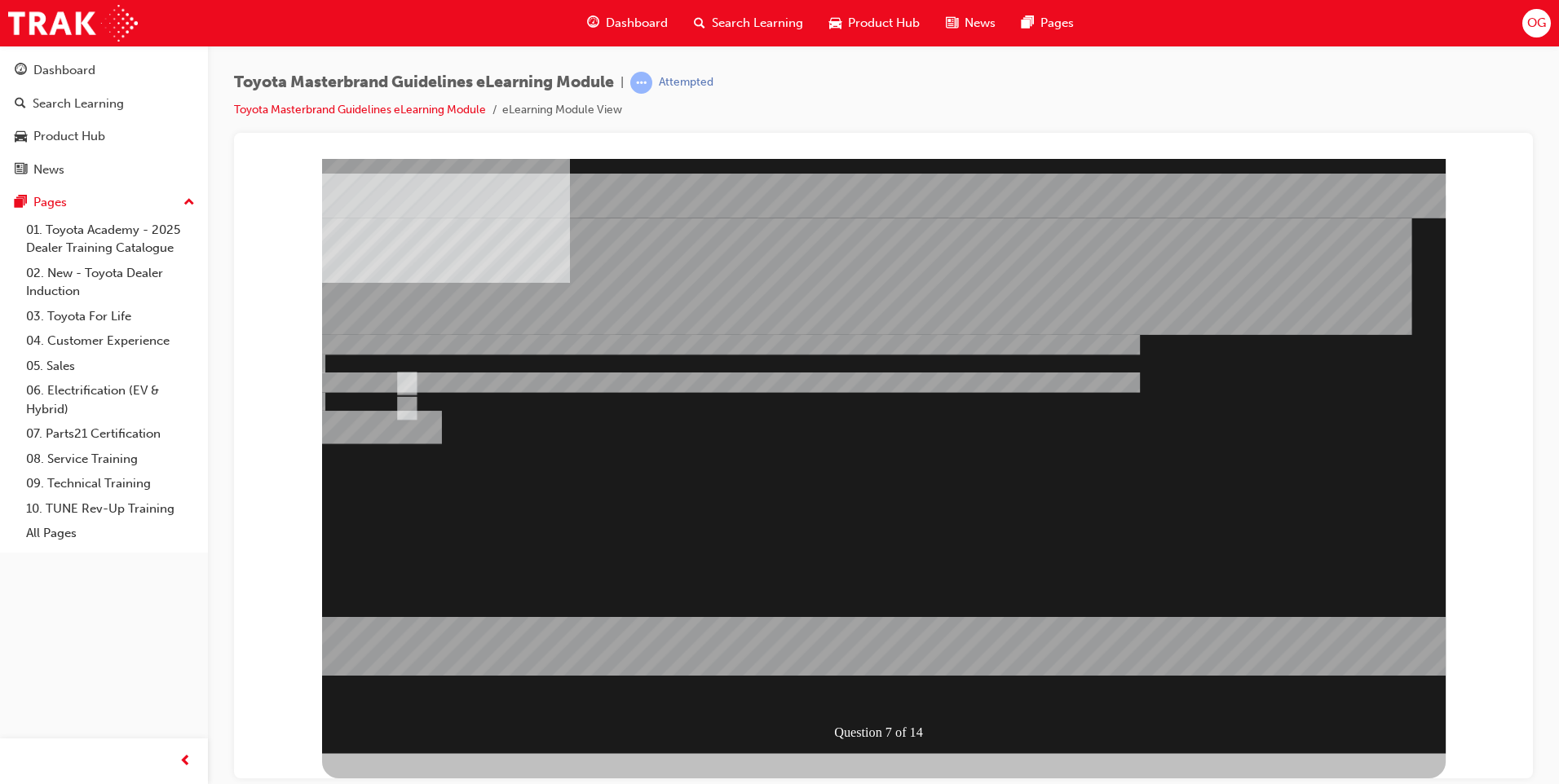
click at [866, 696] on div at bounding box center [883, 456] width 1123 height 595
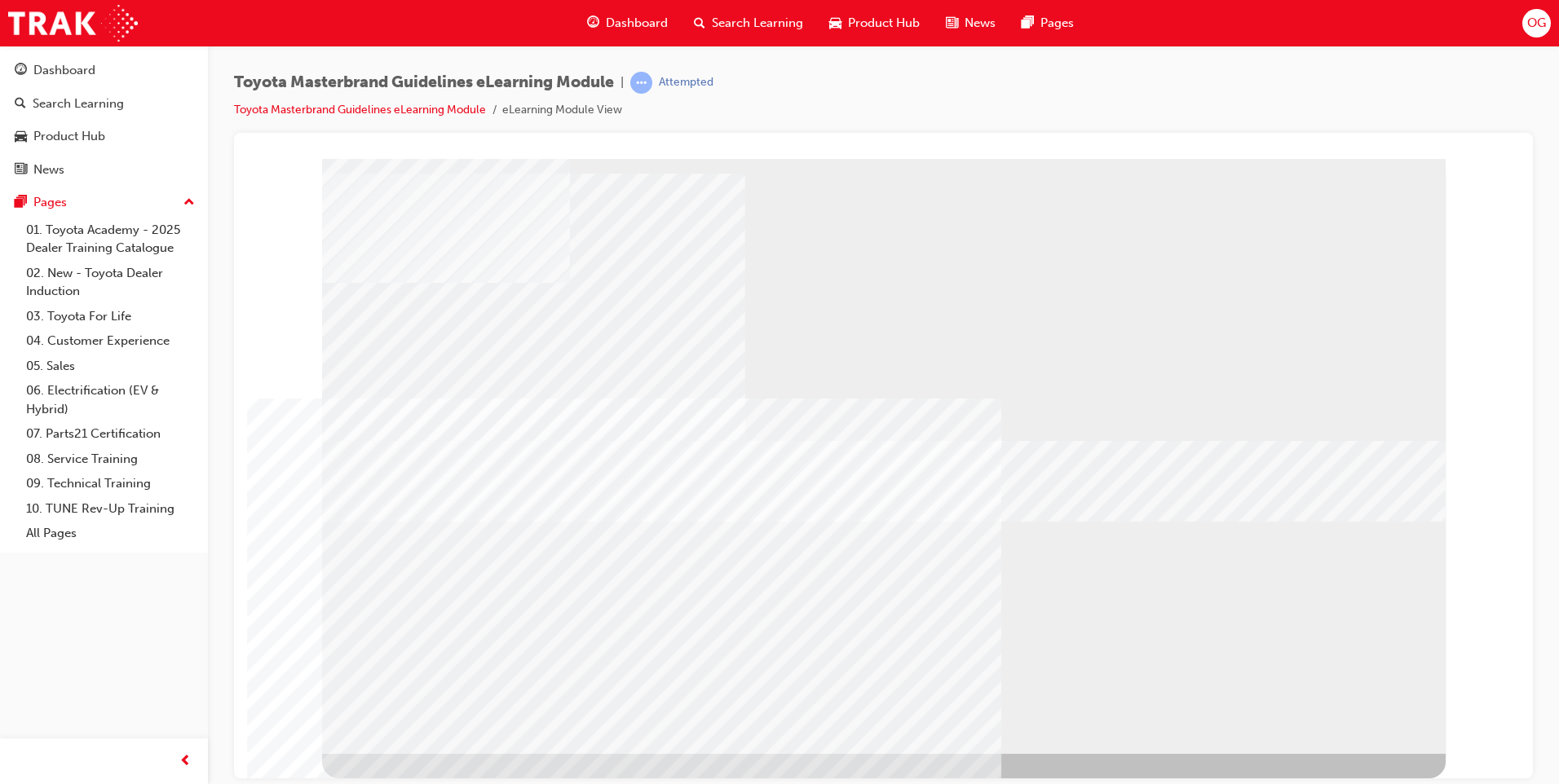
drag, startPoint x: 1513, startPoint y: 658, endPoint x: 1509, endPoint y: 647, distance: 11.7
click at [1514, 165] on div "colour" at bounding box center [883, 165] width 1260 height 0
